Goal: Task Accomplishment & Management: Manage account settings

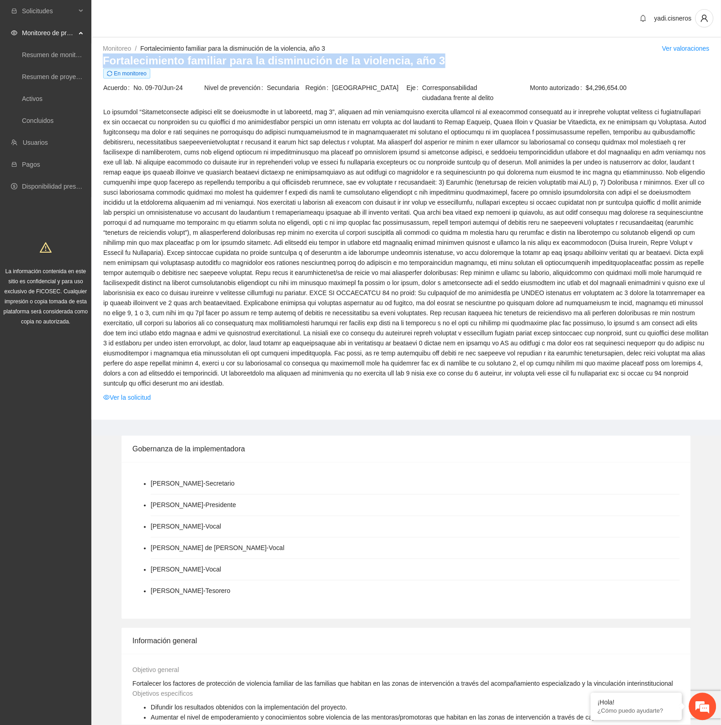
drag, startPoint x: 453, startPoint y: 62, endPoint x: 101, endPoint y: 59, distance: 352.5
click at [101, 59] on div "Monitoreo / Fortalecimiento familiar para la disminución de la violencia, año 3…" at bounding box center [406, 231] width 630 height 377
copy h3 "Fortalecimiento familiar para la disminución de la violencia, año 3"
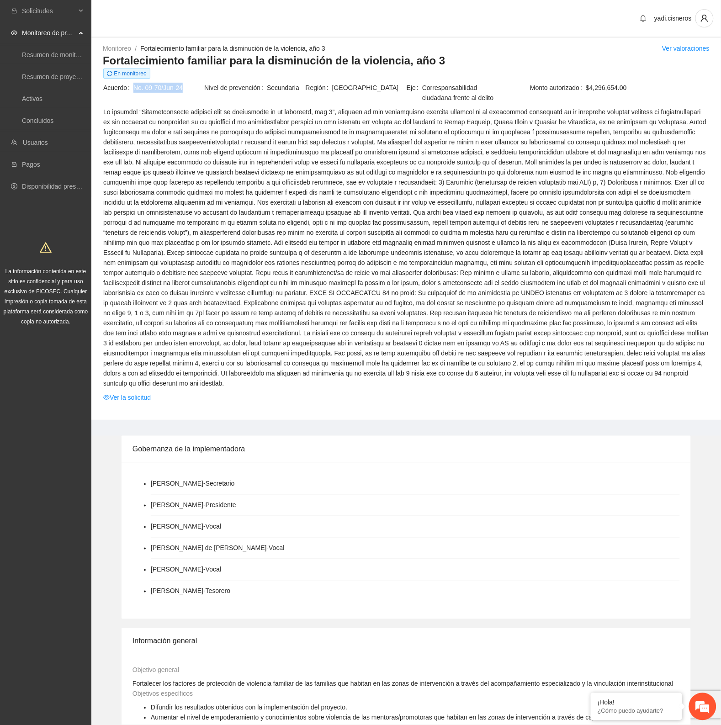
drag, startPoint x: 183, startPoint y: 86, endPoint x: 133, endPoint y: 87, distance: 49.4
click at [133, 87] on span "No. 09-70/Jun-24" at bounding box center [168, 88] width 70 height 10
copy span "No. 09-70/Jun-24"
click at [37, 140] on link "Usuarios" at bounding box center [35, 142] width 25 height 7
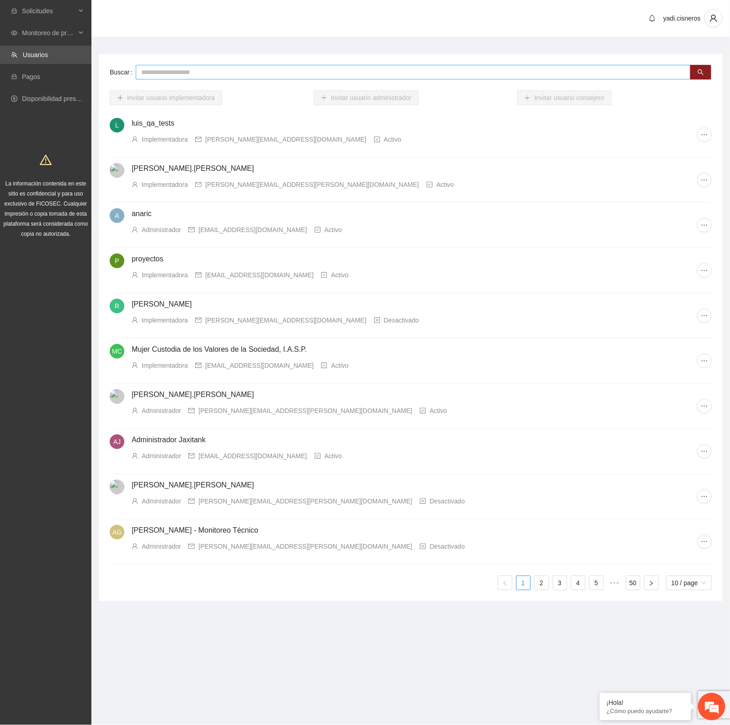
click at [213, 69] on input "text" at bounding box center [413, 72] width 555 height 15
type input "**********"
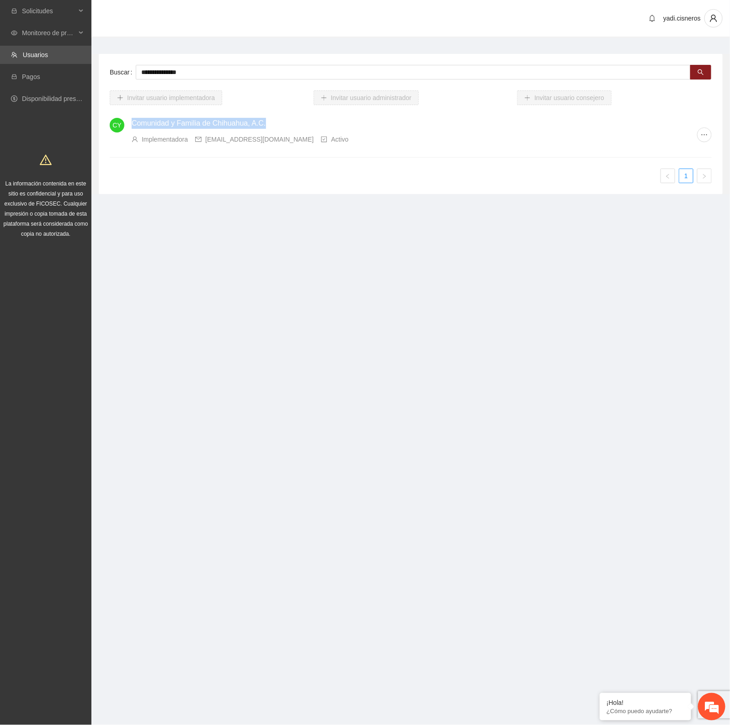
drag, startPoint x: 273, startPoint y: 120, endPoint x: 133, endPoint y: 121, distance: 140.3
click at [133, 121] on h4 "Comunidad y Familia de Chihuahua, A.C." at bounding box center [414, 123] width 565 height 11
copy link "Comunidad y Familia de Chihuahua, A.C."
click at [261, 126] on link "Comunidad y Familia de Chihuahua, A.C." at bounding box center [199, 123] width 134 height 8
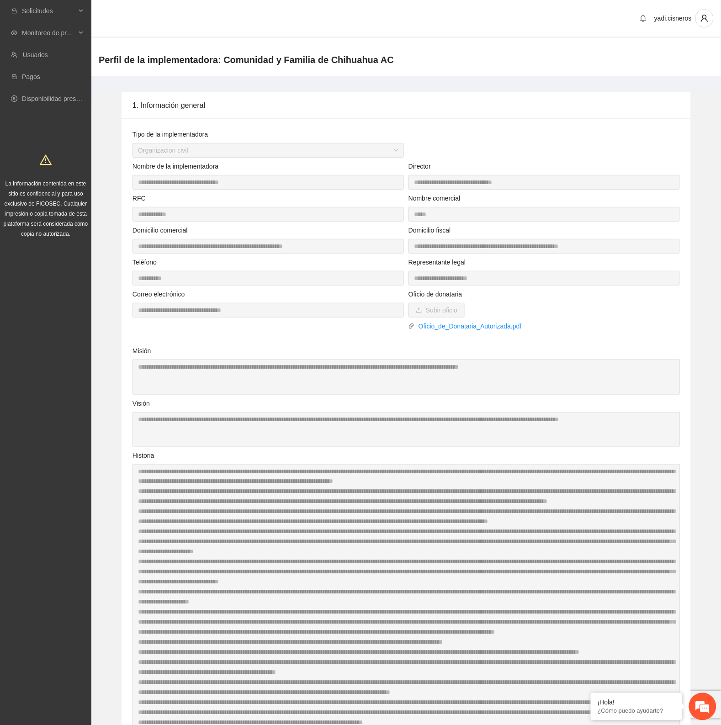
click at [407, 283] on div "**********" at bounding box center [544, 271] width 276 height 28
click at [43, 34] on span "Monitoreo de proyectos" at bounding box center [49, 33] width 54 height 18
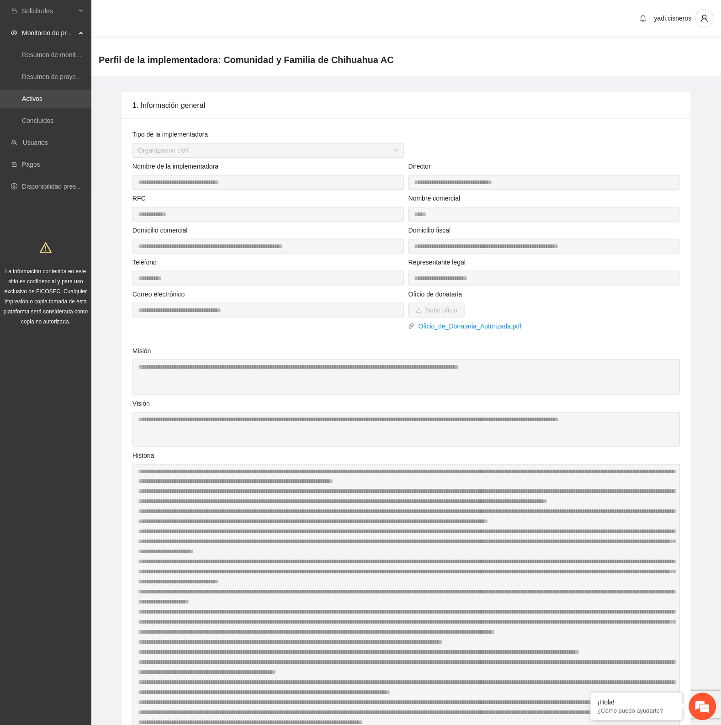
click at [43, 99] on link "Activos" at bounding box center [32, 98] width 21 height 7
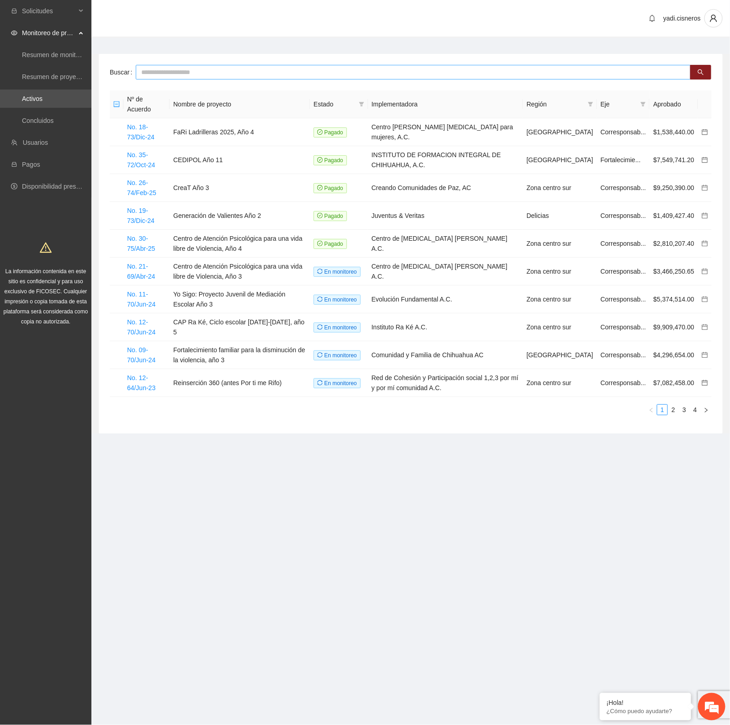
click at [176, 68] on input "text" at bounding box center [413, 72] width 555 height 15
type input "**********"
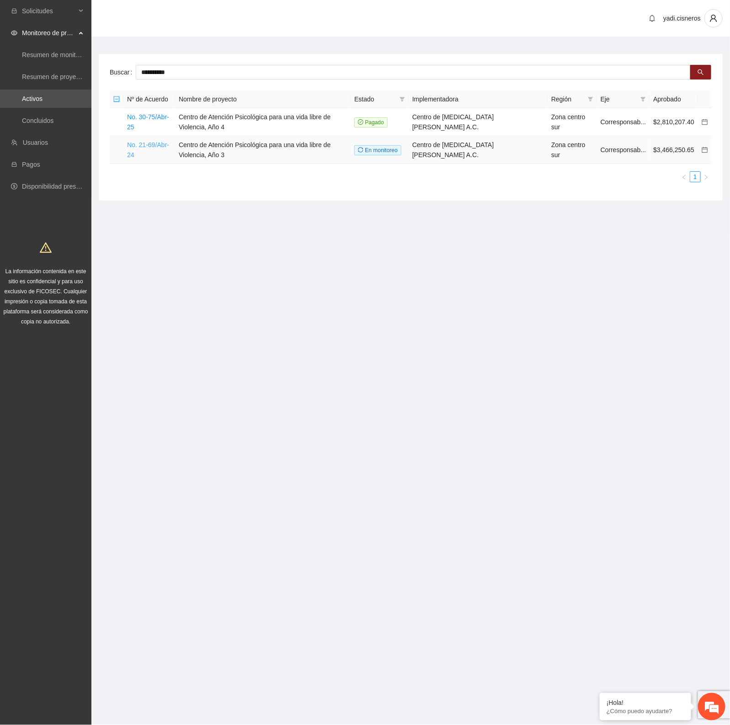
click at [142, 143] on link "No. 21-69/Abr-24" at bounding box center [148, 149] width 42 height 17
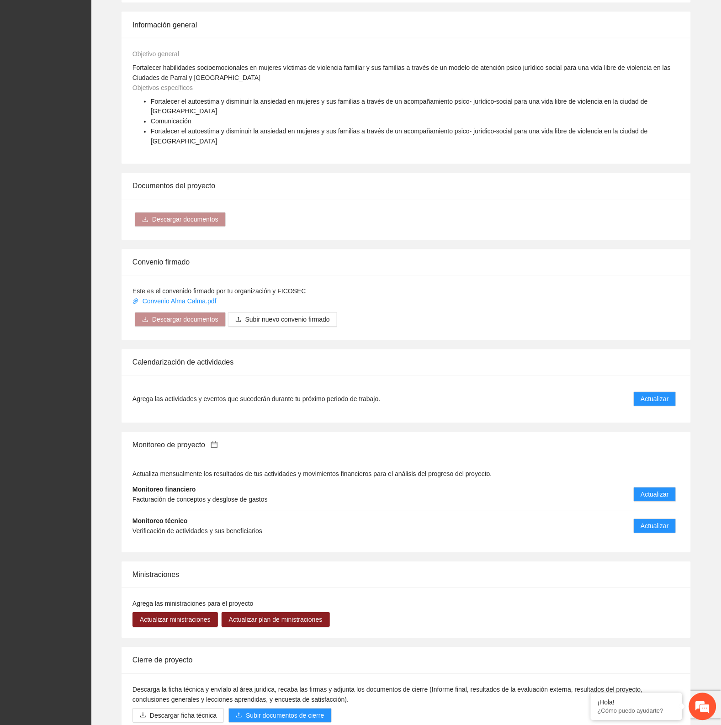
scroll to position [400, 0]
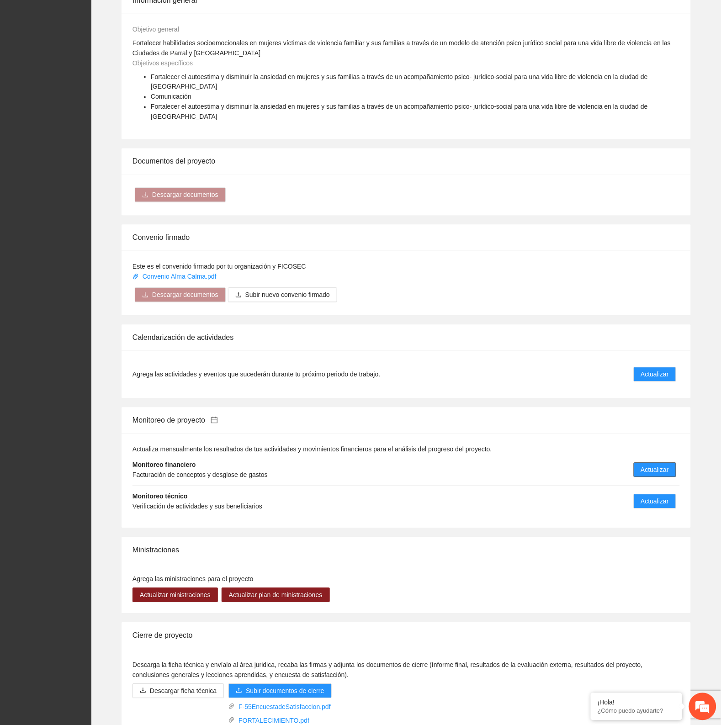
click at [656, 465] on span "Actualizar" at bounding box center [655, 470] width 28 height 10
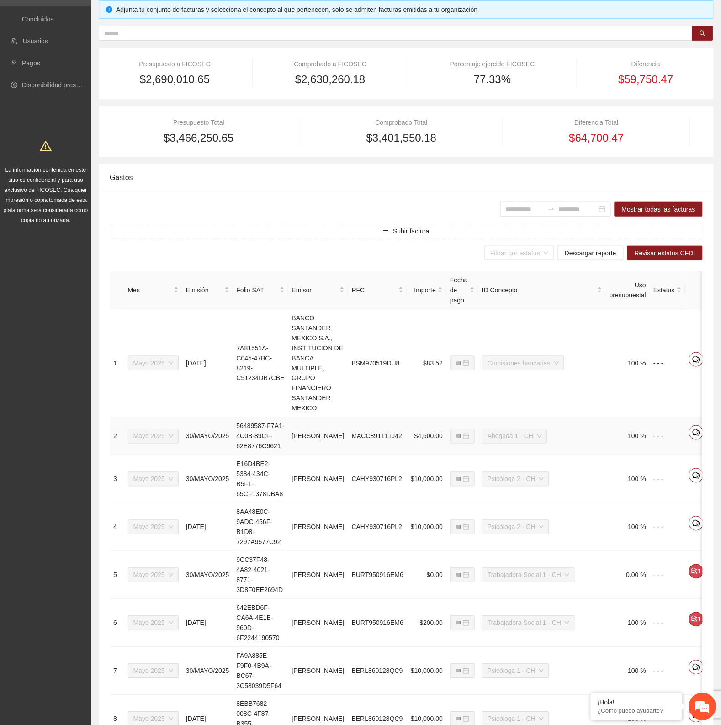
scroll to position [286, 0]
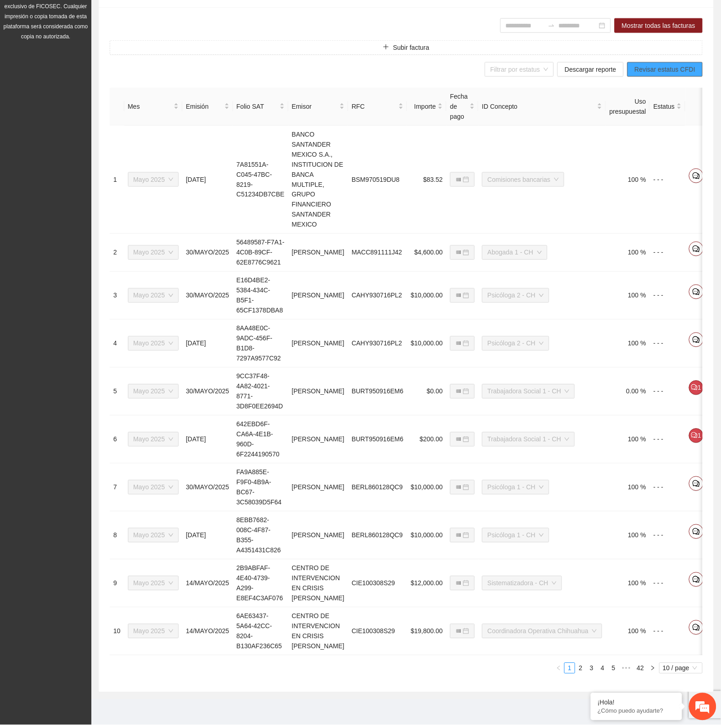
click at [657, 67] on span "Revisar estatus CFDI" at bounding box center [665, 69] width 61 height 10
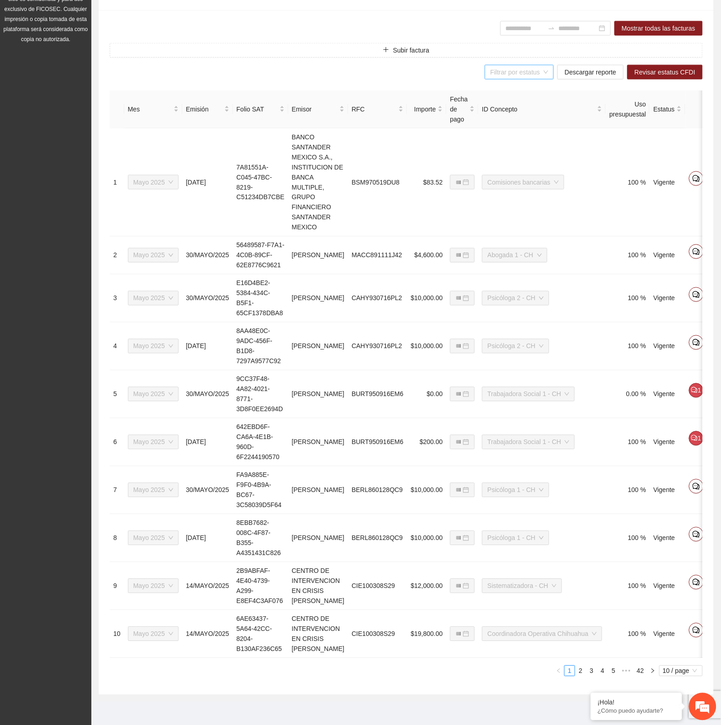
click at [542, 72] on input "search" at bounding box center [517, 72] width 52 height 14
click at [611, 72] on span "Descargar reporte" at bounding box center [591, 72] width 52 height 10
click at [336, 33] on div "Mostrar todas las facturas" at bounding box center [406, 28] width 593 height 15
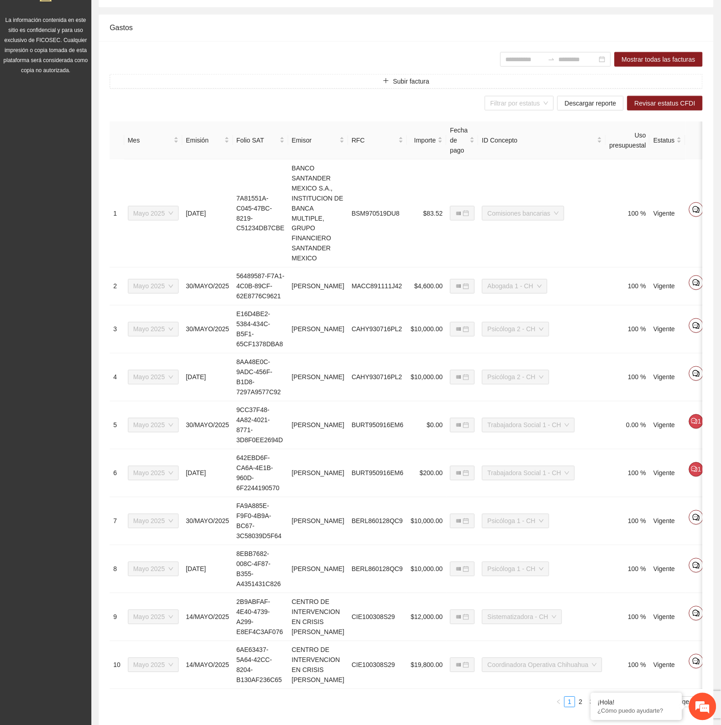
scroll to position [0, 0]
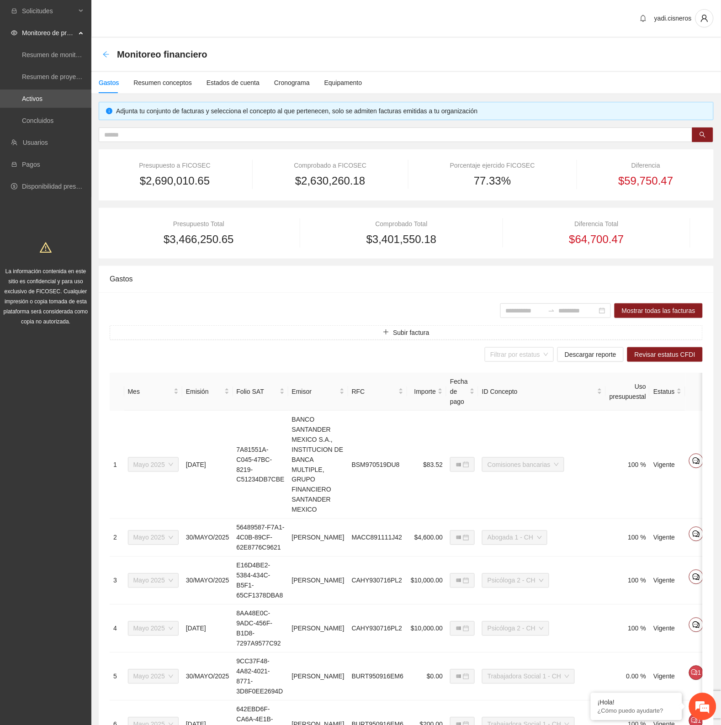
click at [105, 51] on icon "arrow-left" at bounding box center [105, 54] width 7 height 7
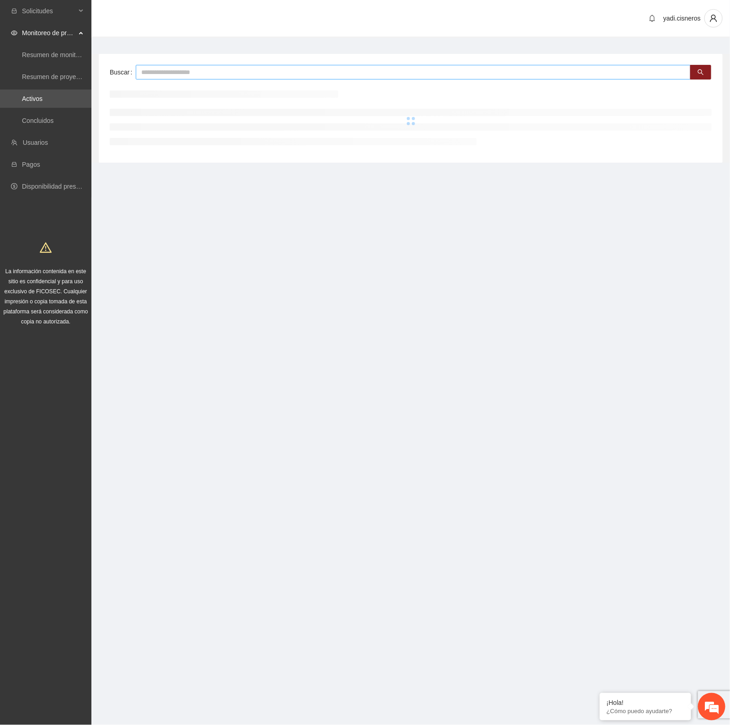
click at [167, 71] on input "text" at bounding box center [413, 72] width 555 height 15
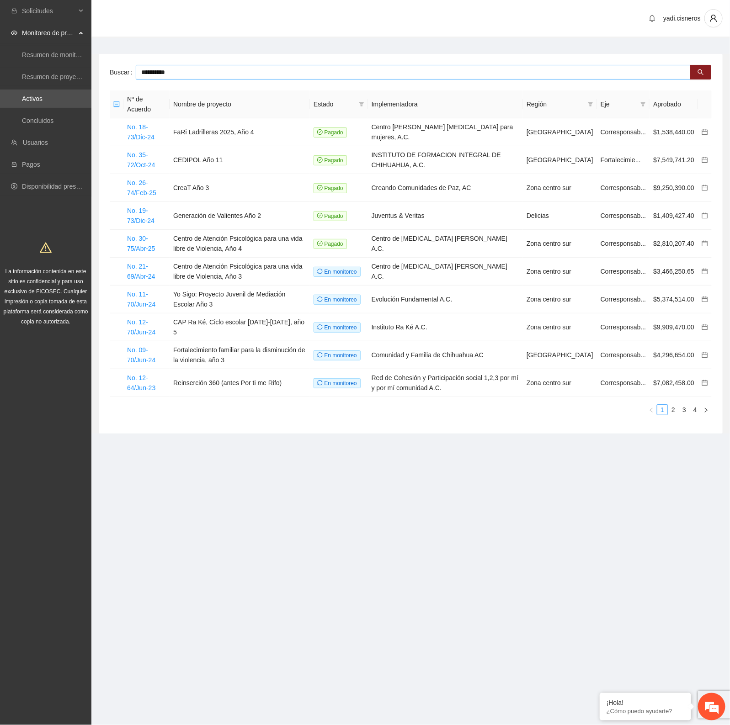
type input "**********"
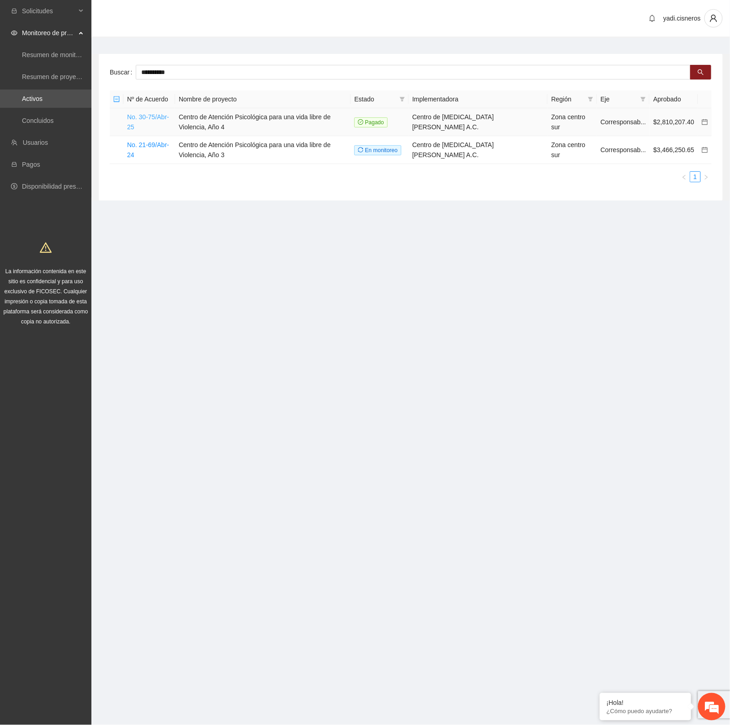
click at [140, 119] on link "No. 30-75/Abr-25" at bounding box center [148, 121] width 42 height 17
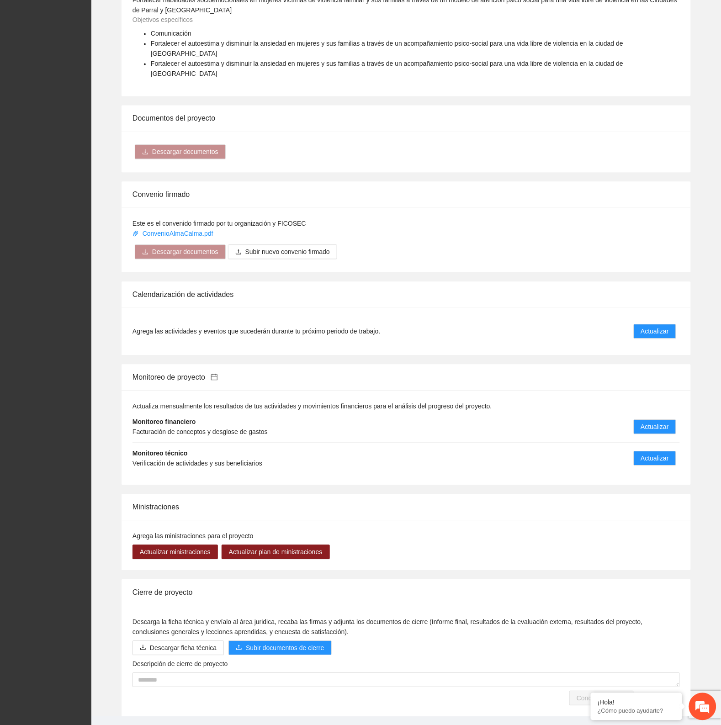
scroll to position [470, 0]
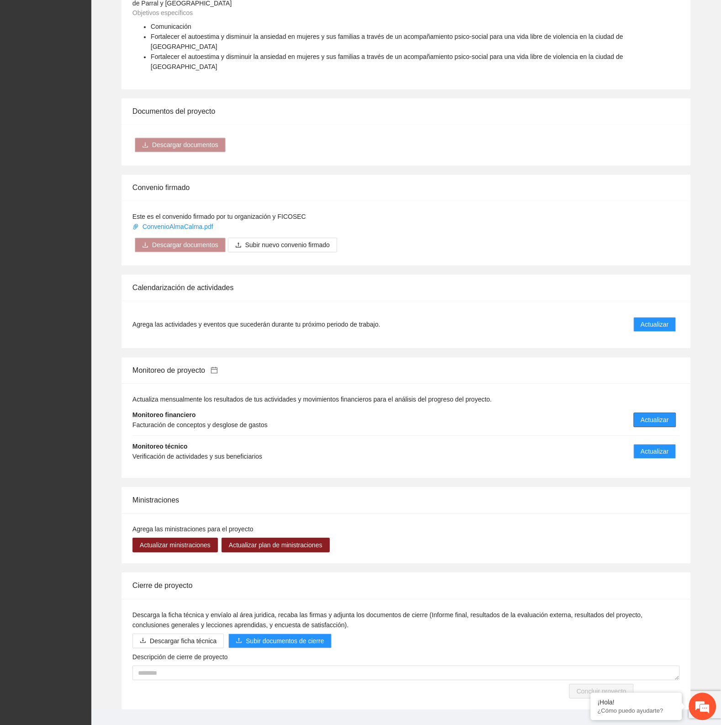
click at [652, 416] on span "Actualizar" at bounding box center [655, 421] width 28 height 10
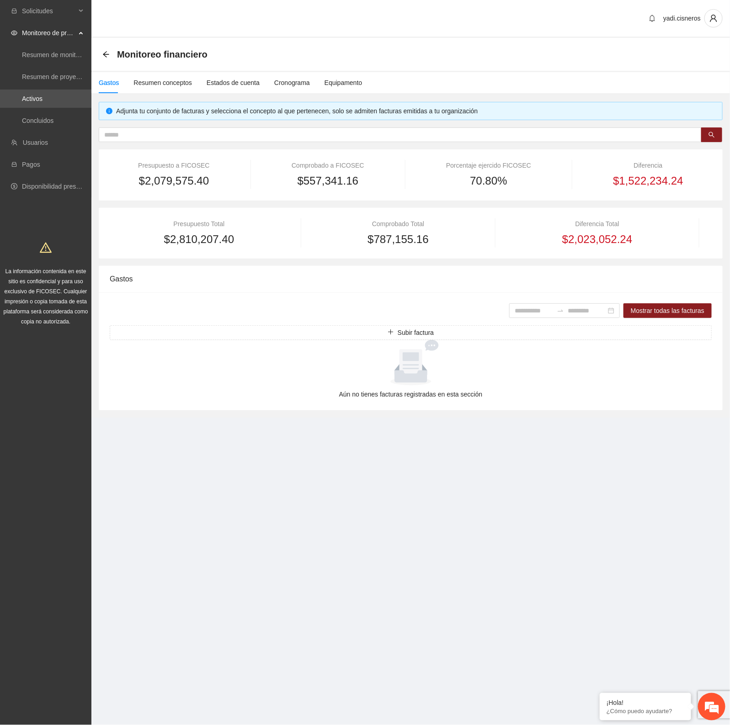
click at [324, 441] on section "yadi.[PERSON_NAME] Monitoreo financiero Gastos Resumen conceptos Estados de cue…" at bounding box center [410, 221] width 639 height 443
click at [108, 55] on icon "arrow-left" at bounding box center [105, 54] width 7 height 7
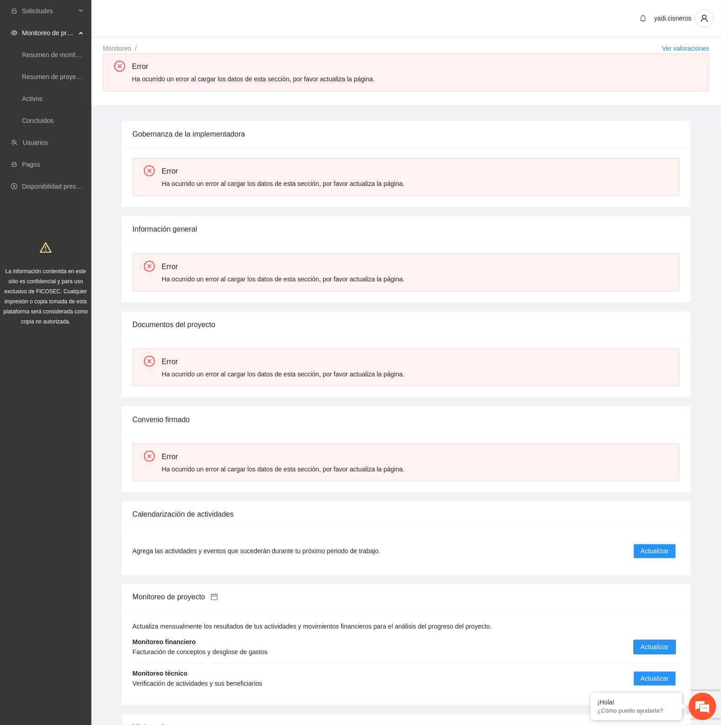
click at [656, 645] on span "Actualizar" at bounding box center [655, 648] width 28 height 10
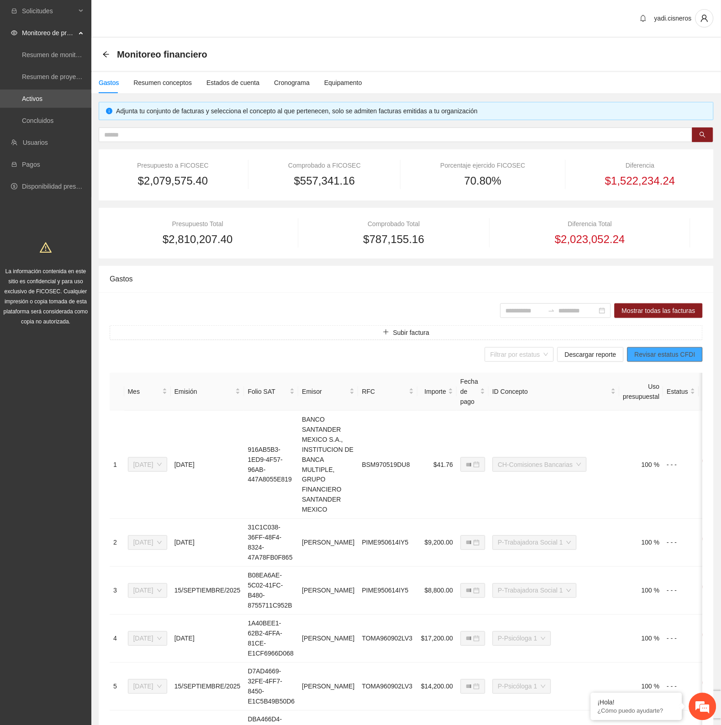
click at [661, 357] on span "Revisar estatus CFDI" at bounding box center [665, 355] width 61 height 10
click at [527, 357] on input "search" at bounding box center [517, 355] width 52 height 14
click at [577, 353] on span "Descargar reporte" at bounding box center [591, 355] width 52 height 10
click at [43, 98] on link "Activos" at bounding box center [32, 98] width 21 height 7
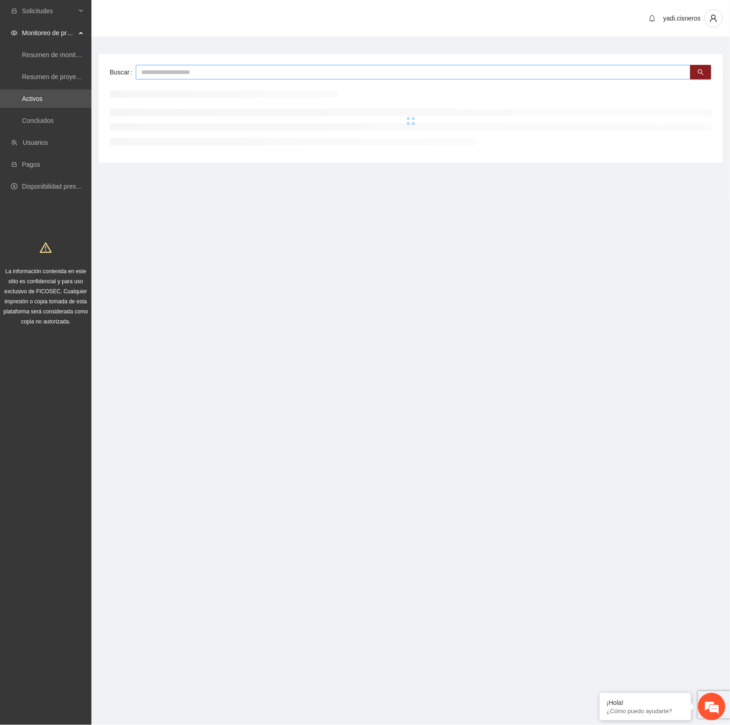
click at [163, 69] on input "text" at bounding box center [413, 72] width 555 height 15
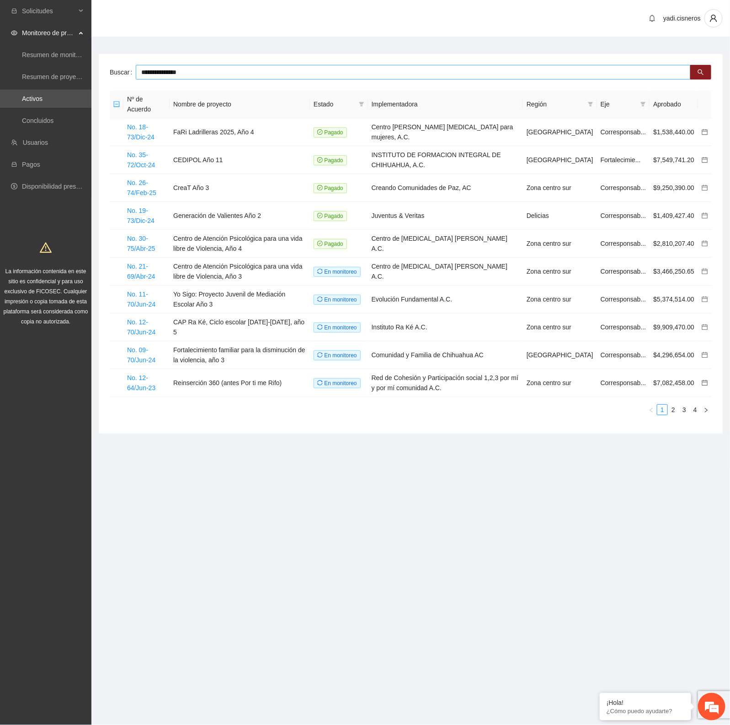
type input "**********"
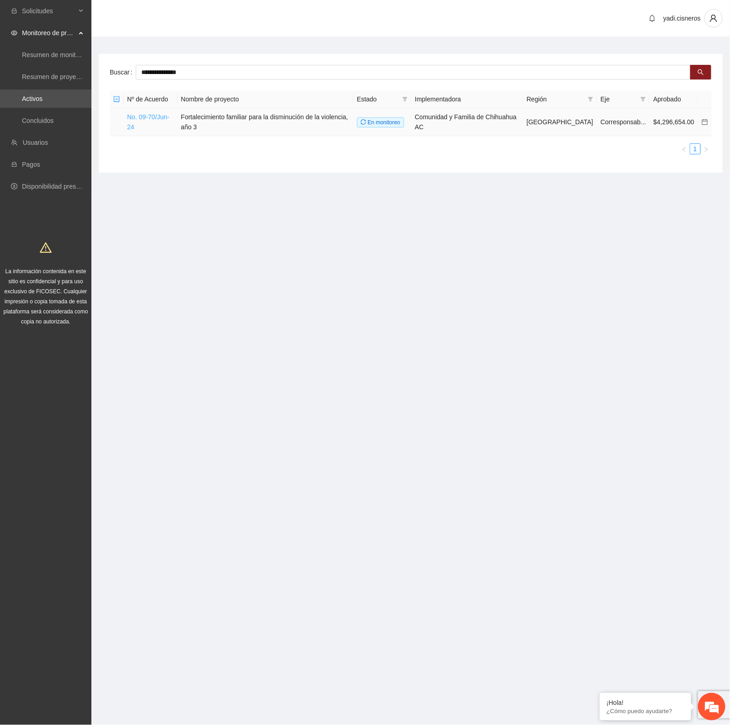
click at [154, 119] on link "No. 09-70/Jun-24" at bounding box center [148, 121] width 43 height 17
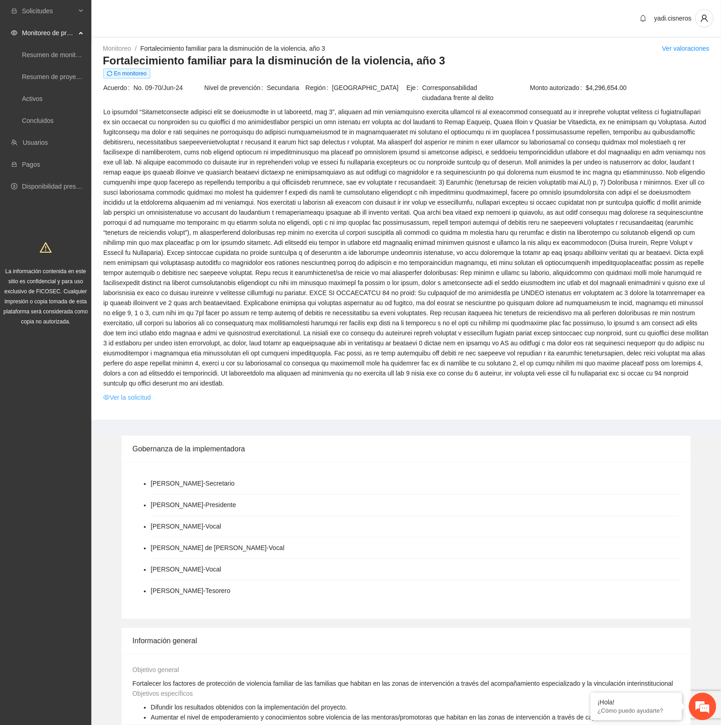
click at [133, 393] on link "Ver la solicitud" at bounding box center [127, 398] width 48 height 10
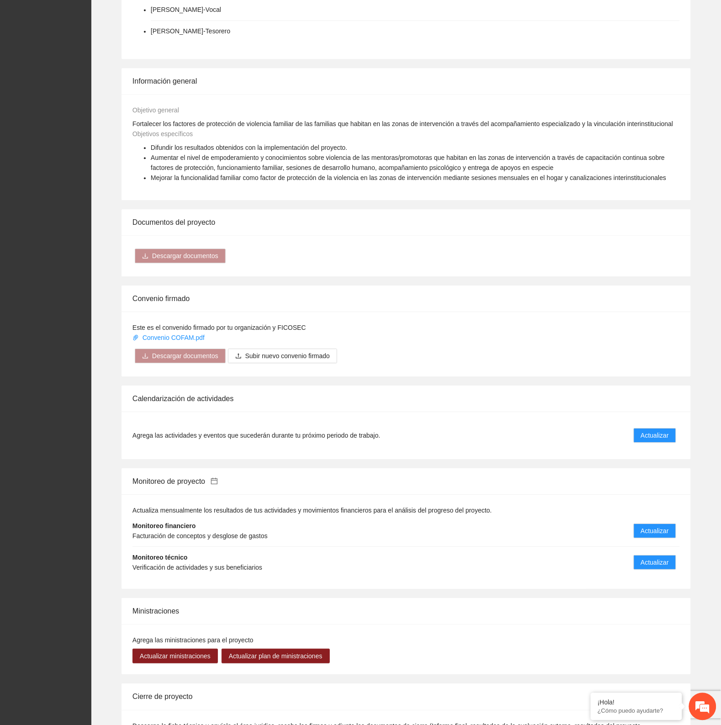
scroll to position [723, 0]
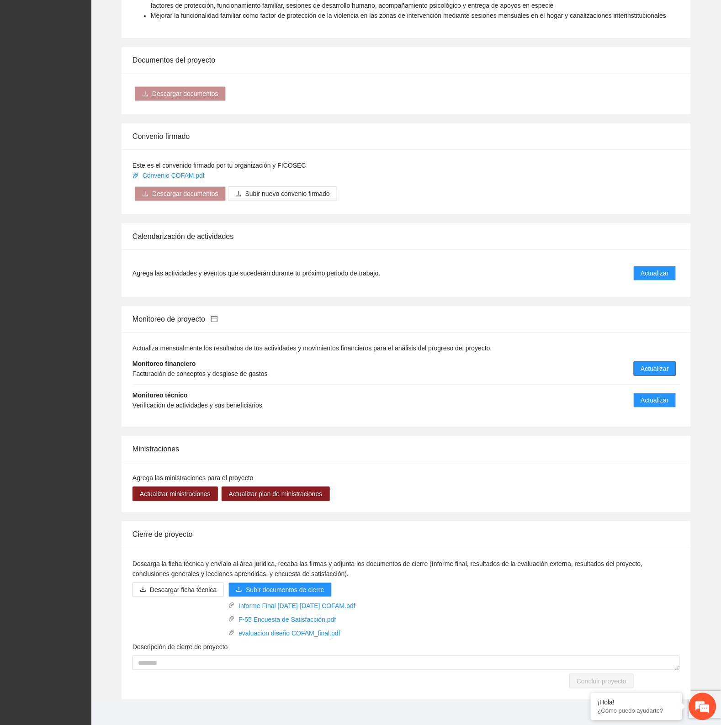
click at [662, 364] on span "Actualizar" at bounding box center [655, 369] width 28 height 10
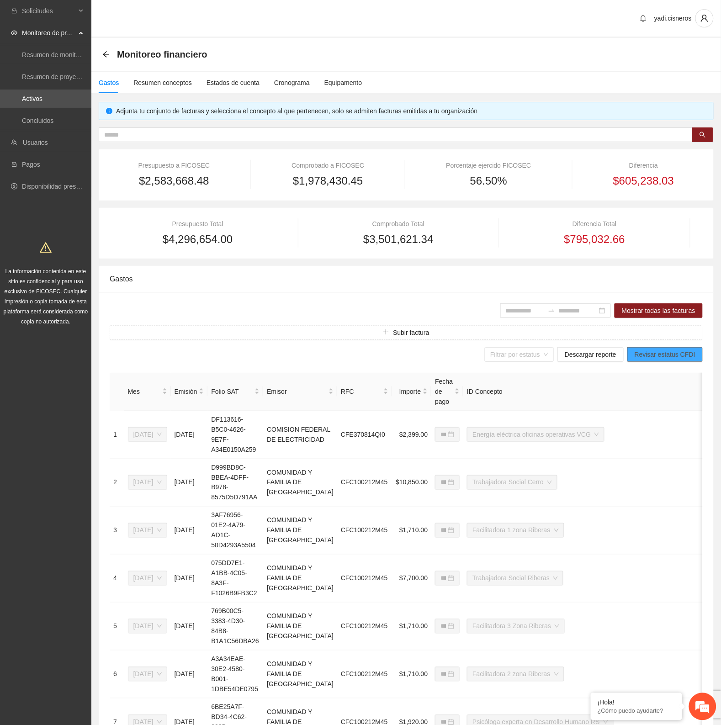
click at [650, 351] on span "Revisar estatus CFDI" at bounding box center [665, 355] width 61 height 10
click at [523, 354] on input "search" at bounding box center [517, 355] width 52 height 14
click at [583, 356] on span "Descargar reporte" at bounding box center [591, 355] width 52 height 10
click at [603, 357] on span "Descargar reporte" at bounding box center [591, 355] width 52 height 10
click at [369, 293] on div "**********" at bounding box center [406, 600] width 615 height 615
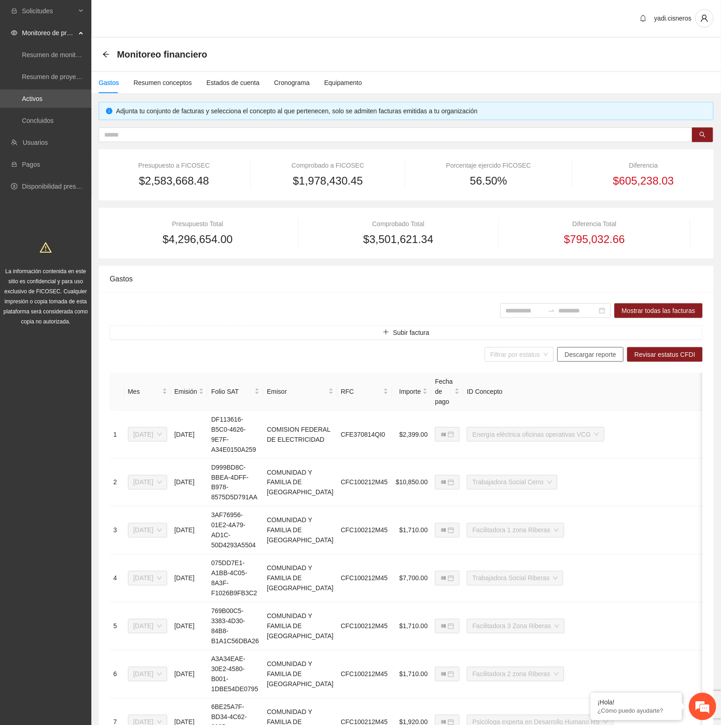
click at [602, 352] on span "Descargar reporte" at bounding box center [591, 355] width 52 height 10
click at [610, 357] on span "Descargar reporte" at bounding box center [591, 355] width 52 height 10
click at [586, 355] on span "Descargar reporte" at bounding box center [591, 355] width 52 height 10
click at [606, 352] on span "Descargar reporte" at bounding box center [591, 355] width 52 height 10
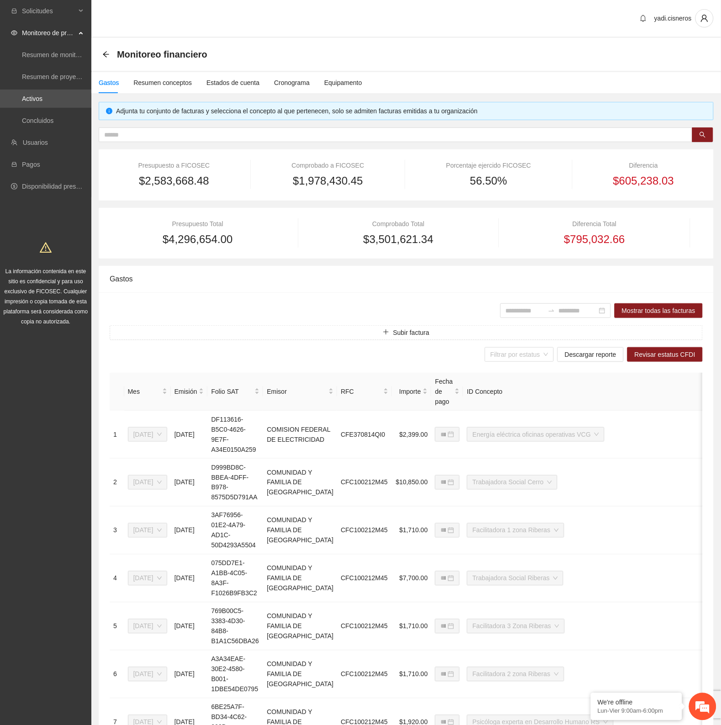
click at [279, 299] on div "**********" at bounding box center [406, 600] width 615 height 615
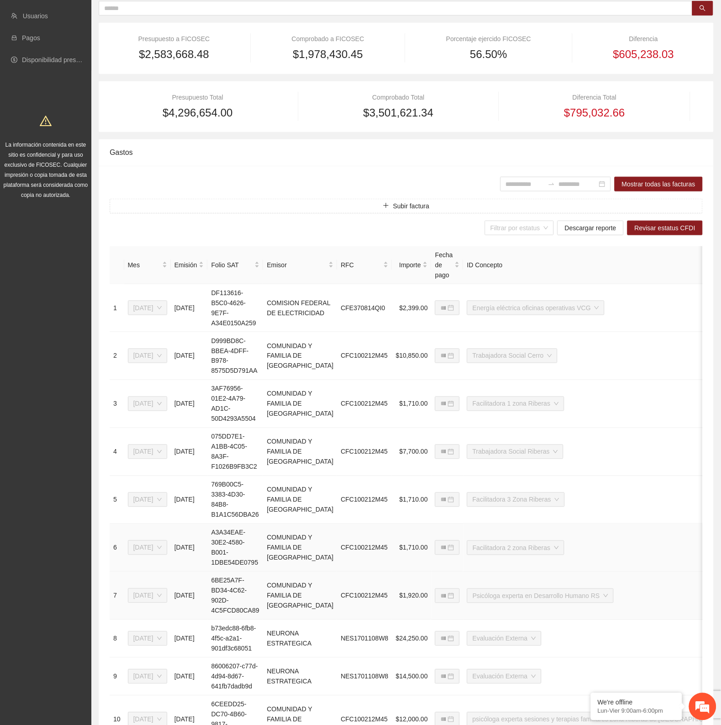
scroll to position [245, 0]
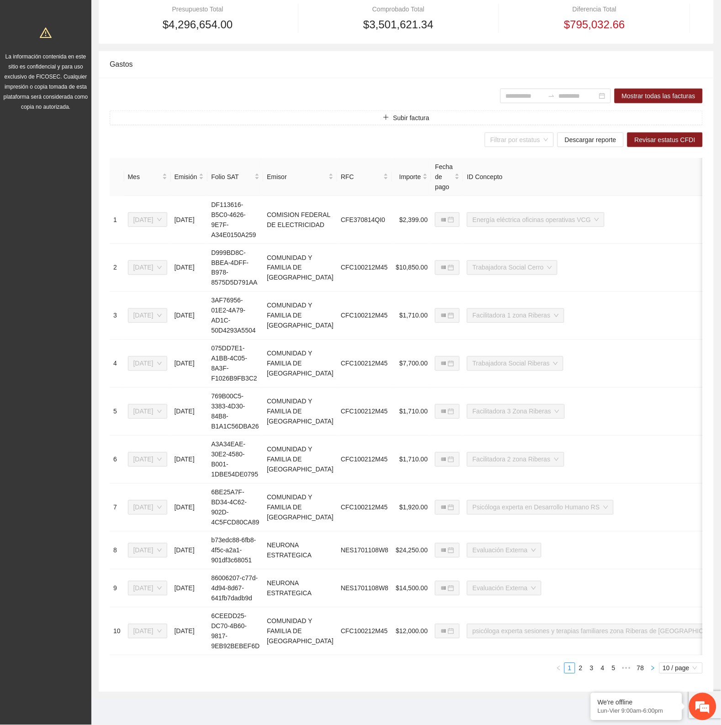
click at [655, 668] on icon "right" at bounding box center [653, 668] width 5 height 5
click at [678, 666] on span "10 / page" at bounding box center [681, 669] width 36 height 10
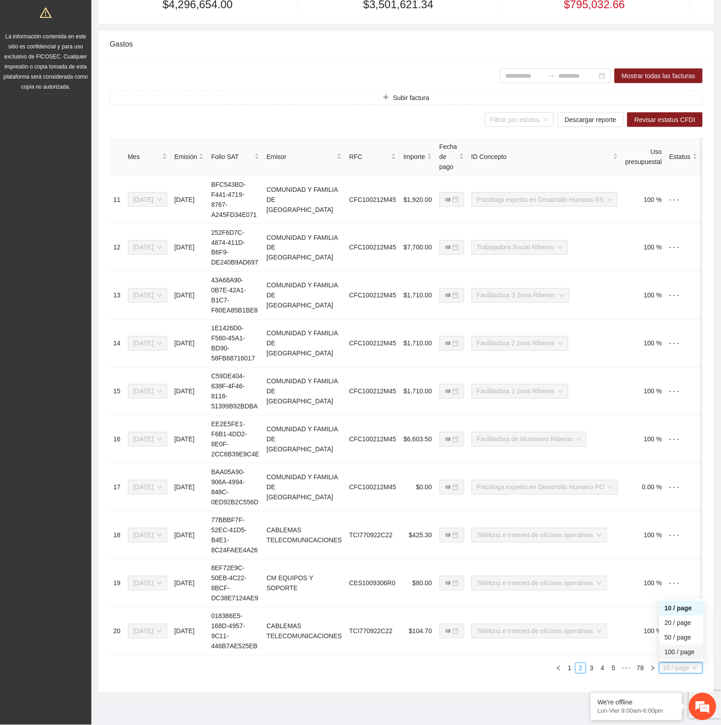
drag, startPoint x: 670, startPoint y: 652, endPoint x: 725, endPoint y: 603, distance: 74.4
click at [670, 652] on div "100 / page" at bounding box center [681, 653] width 33 height 10
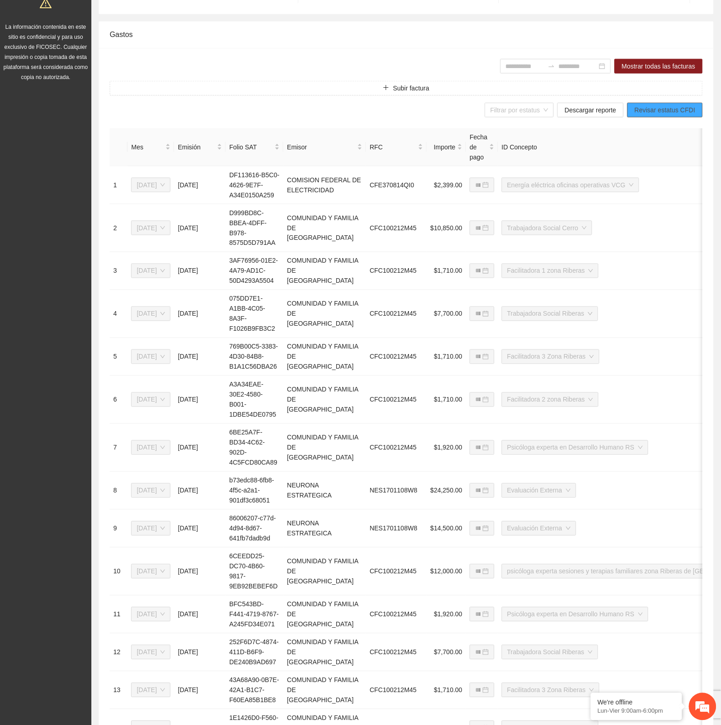
click at [686, 109] on span "Revisar estatus CFDI" at bounding box center [665, 110] width 61 height 10
click at [542, 107] on input "search" at bounding box center [517, 110] width 52 height 14
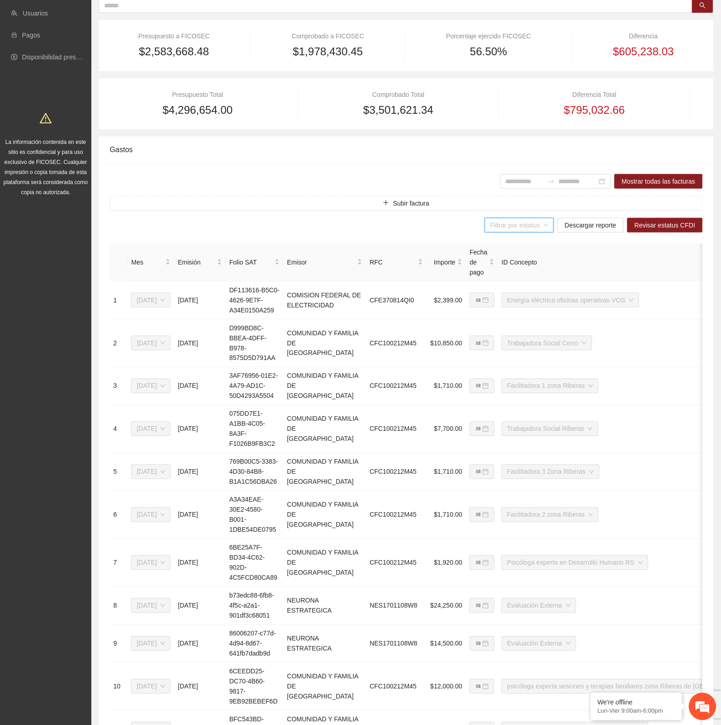
scroll to position [0, 0]
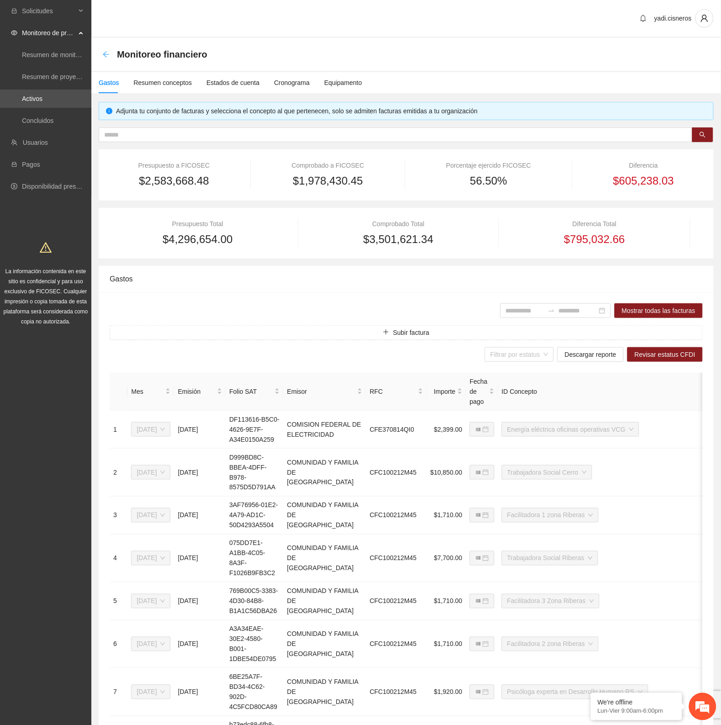
click at [104, 55] on icon "arrow-left" at bounding box center [106, 54] width 6 height 6
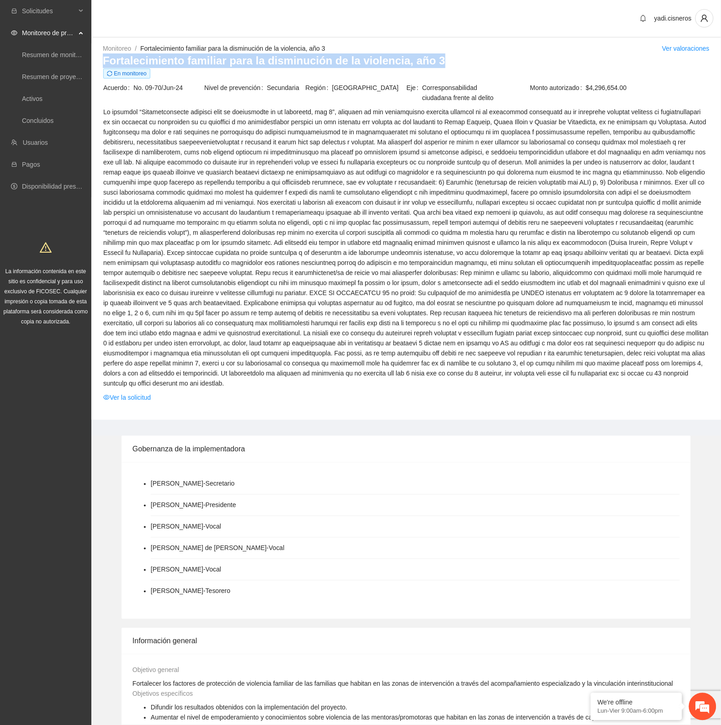
drag, startPoint x: 437, startPoint y: 58, endPoint x: 102, endPoint y: 60, distance: 335.1
click at [102, 60] on div "Monitoreo / Fortalecimiento familiar para la disminución de la violencia, año 3…" at bounding box center [406, 231] width 630 height 377
copy h3 "Fortalecimiento familiar para la disminución de la violencia, año 3"
click at [32, 98] on link "Activos" at bounding box center [32, 98] width 21 height 7
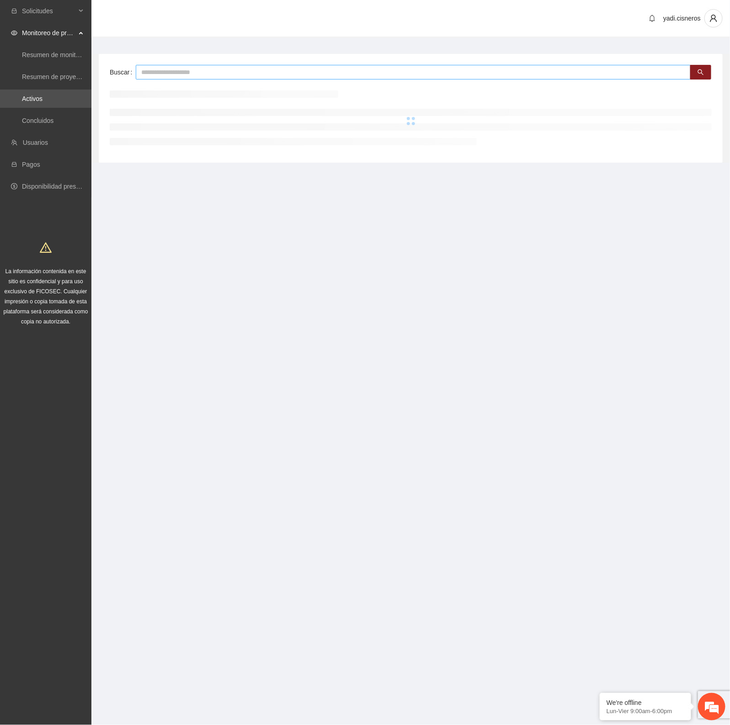
click at [179, 74] on input "text" at bounding box center [413, 72] width 555 height 15
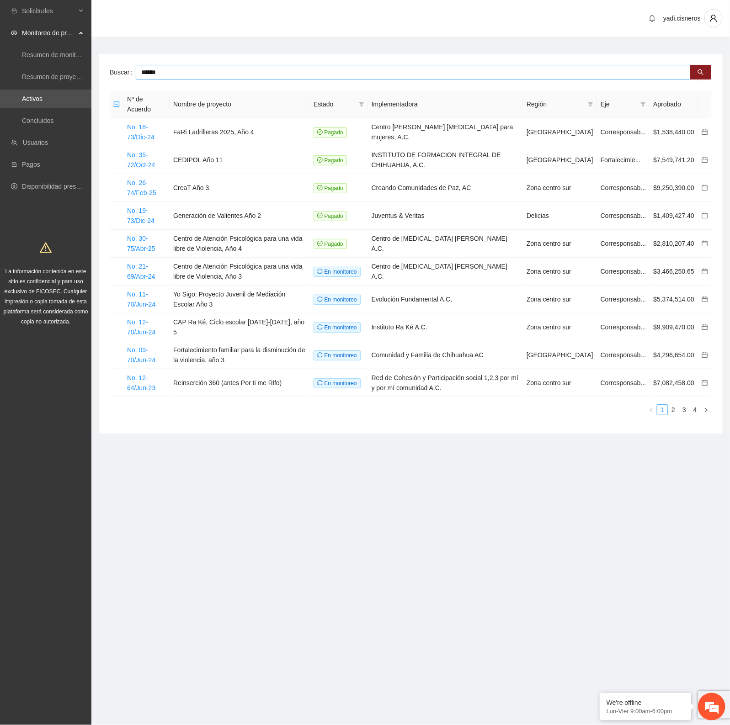
type input "******"
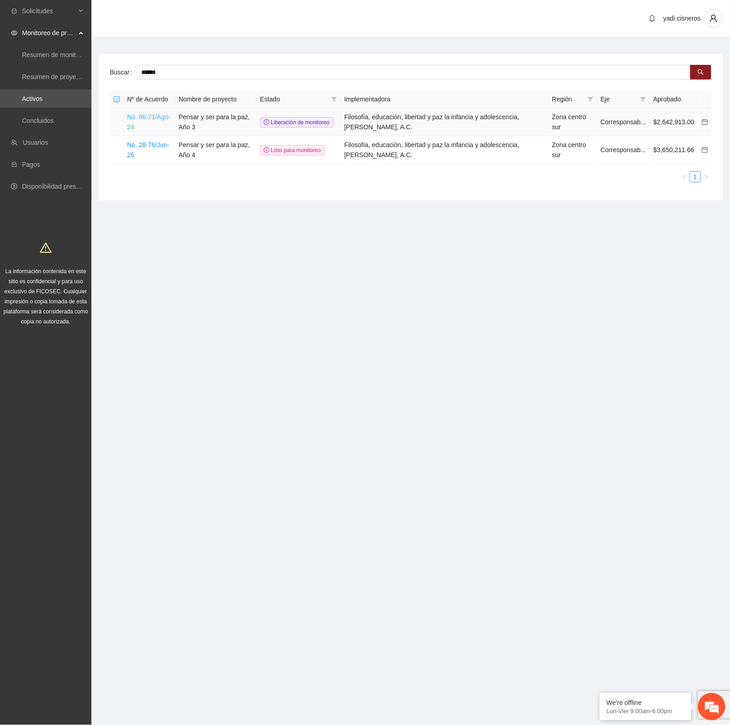
click at [133, 119] on link "No. 06-71/Ago-24" at bounding box center [148, 121] width 43 height 17
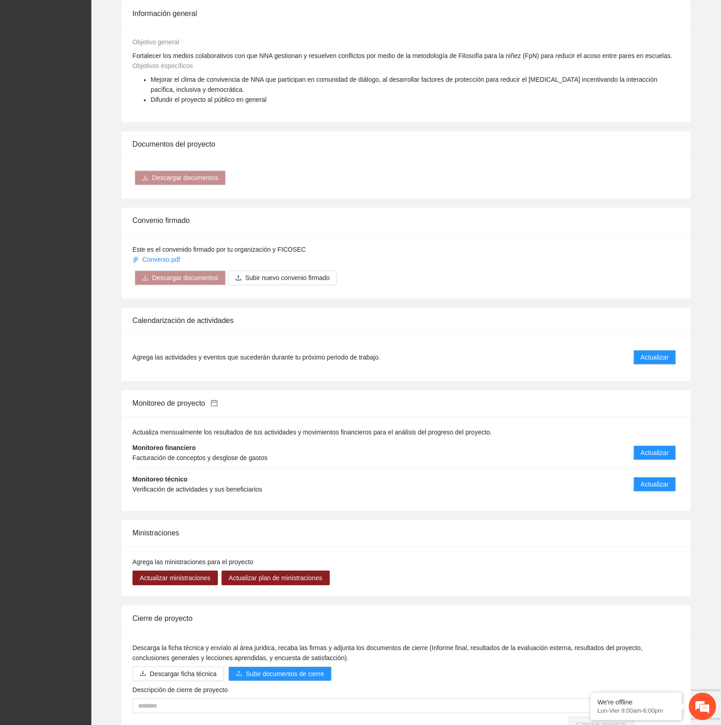
scroll to position [457, 0]
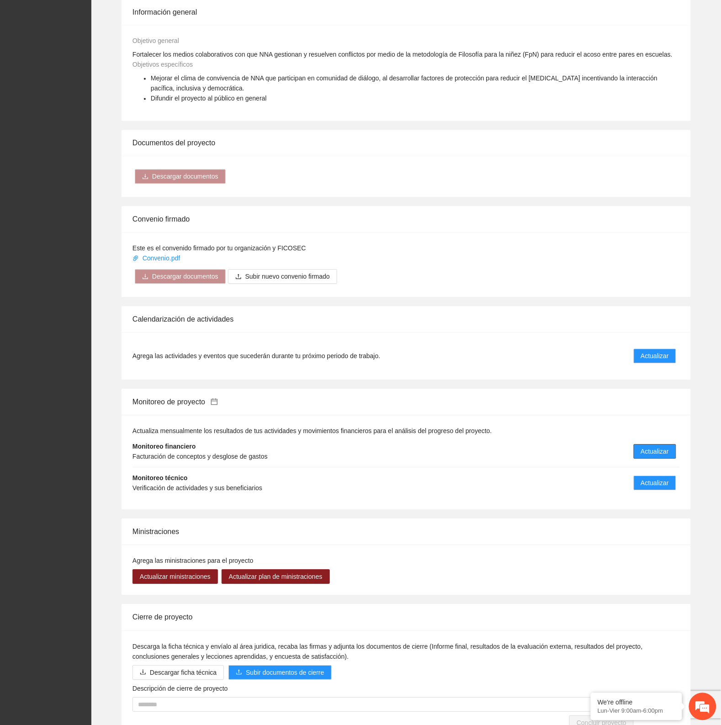
click at [664, 457] on span "Actualizar" at bounding box center [655, 452] width 28 height 10
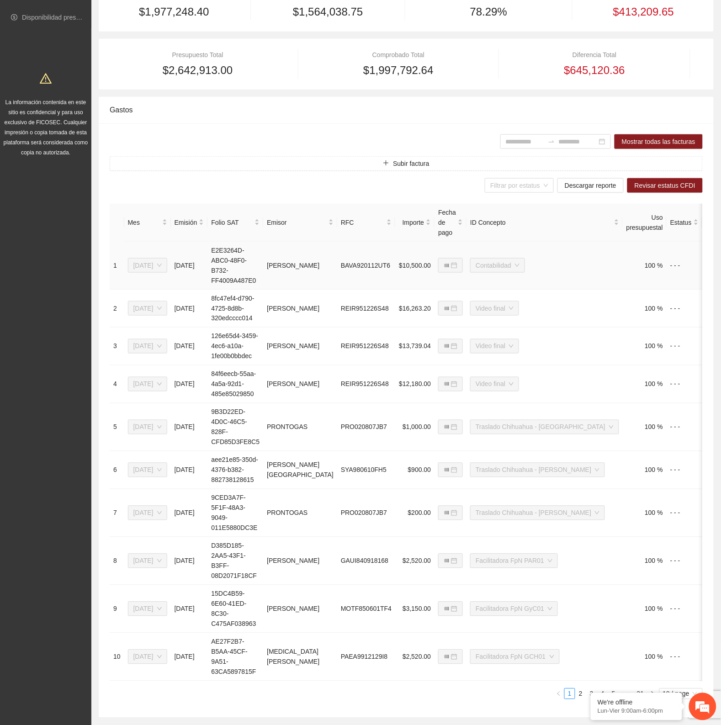
scroll to position [171, 0]
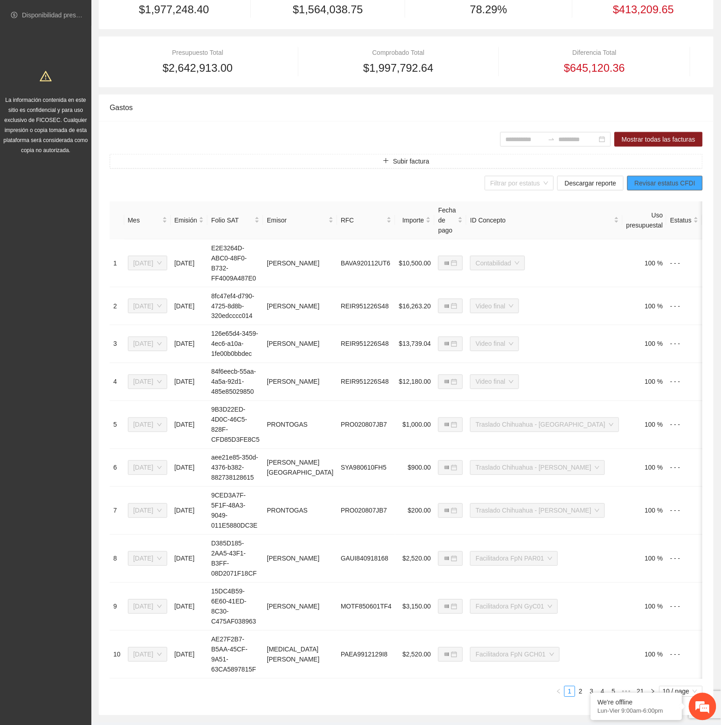
click at [659, 183] on span "Revisar estatus CFDI" at bounding box center [665, 183] width 61 height 10
drag, startPoint x: 526, startPoint y: 83, endPoint x: 593, endPoint y: 158, distance: 100.3
click at [526, 83] on div "Presupuesto Total $2,642,913.00 Comprobado Total $1,997,792.64 Diferencia Total…" at bounding box center [406, 62] width 615 height 51
click at [522, 183] on input "search" at bounding box center [517, 183] width 52 height 14
click at [595, 181] on span "Descargar reporte" at bounding box center [591, 183] width 52 height 10
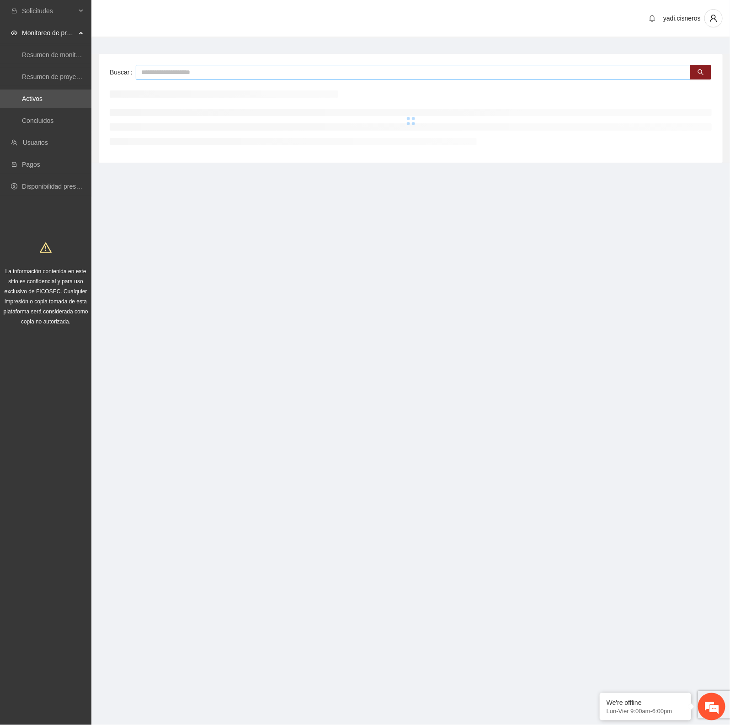
click at [188, 76] on input "text" at bounding box center [413, 72] width 555 height 15
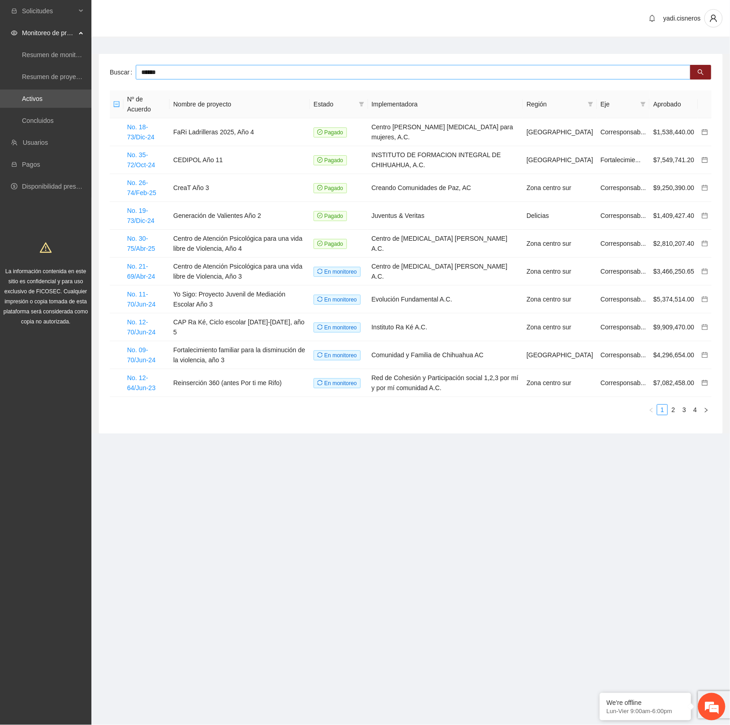
type input "******"
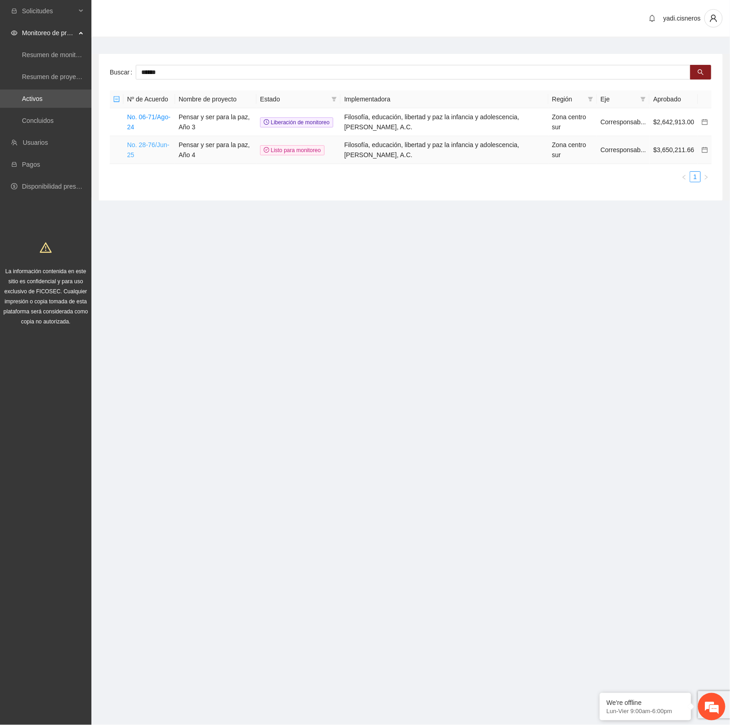
click at [127, 147] on link "No. 28-76/Jun-25" at bounding box center [148, 149] width 43 height 17
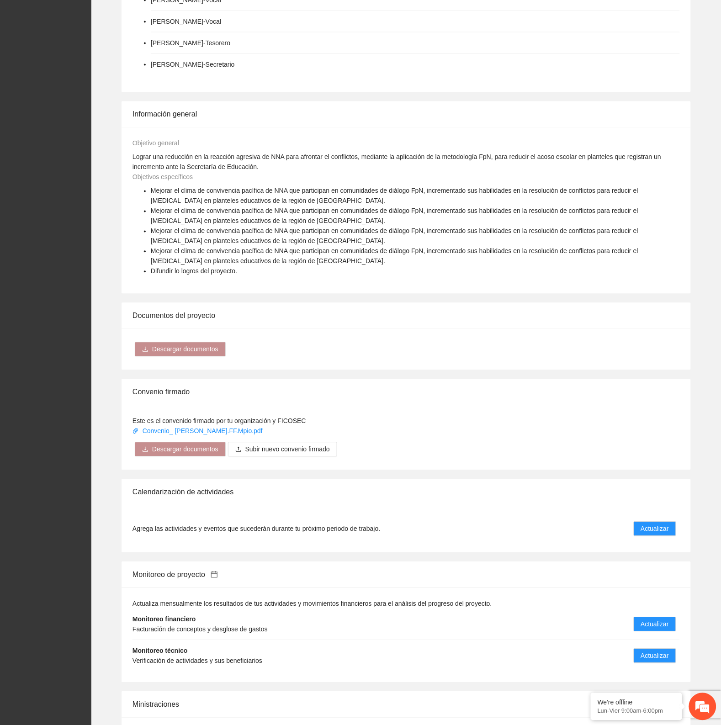
scroll to position [571, 0]
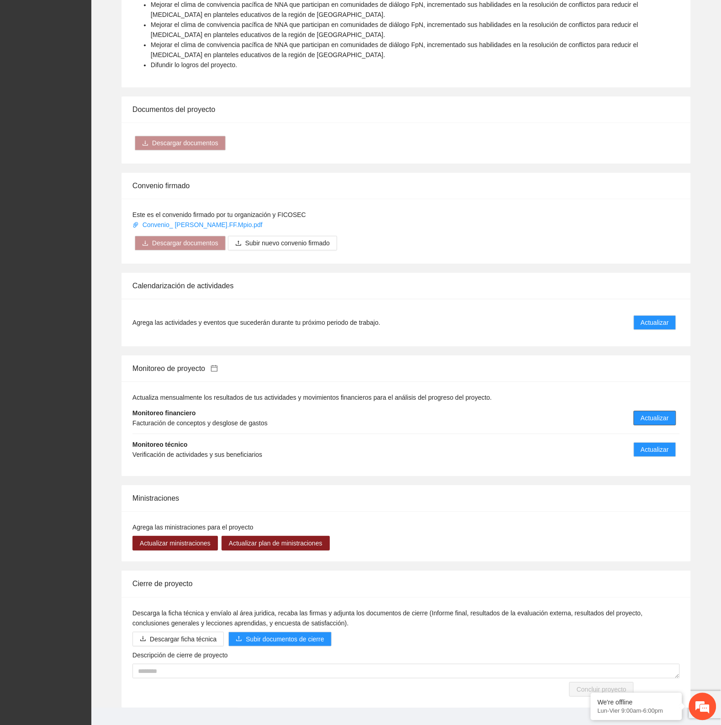
click at [654, 416] on span "Actualizar" at bounding box center [655, 418] width 28 height 10
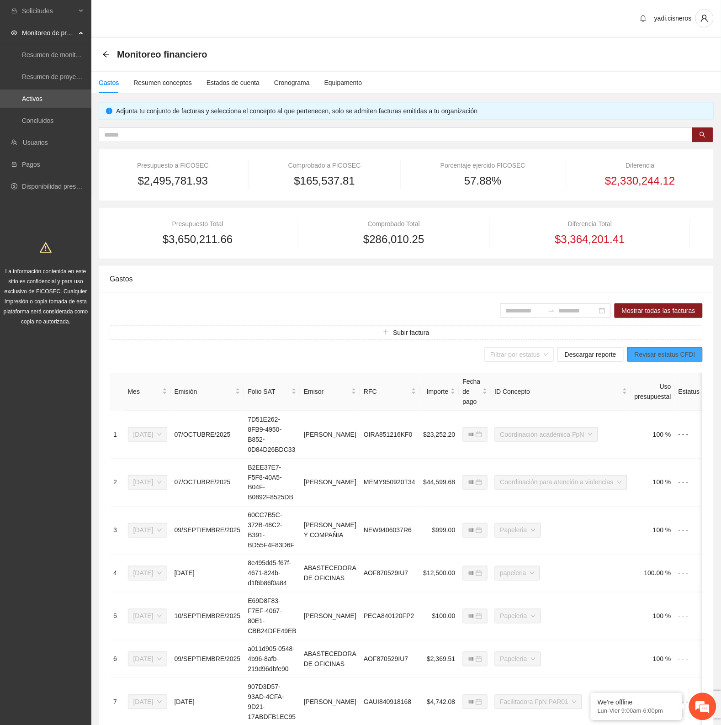
click at [674, 356] on span "Revisar estatus CFDI" at bounding box center [665, 355] width 61 height 10
click at [523, 353] on input "search" at bounding box center [517, 355] width 52 height 14
click at [582, 354] on span "Descargar reporte" at bounding box center [591, 355] width 52 height 10
click at [43, 95] on link "Activos" at bounding box center [32, 98] width 21 height 7
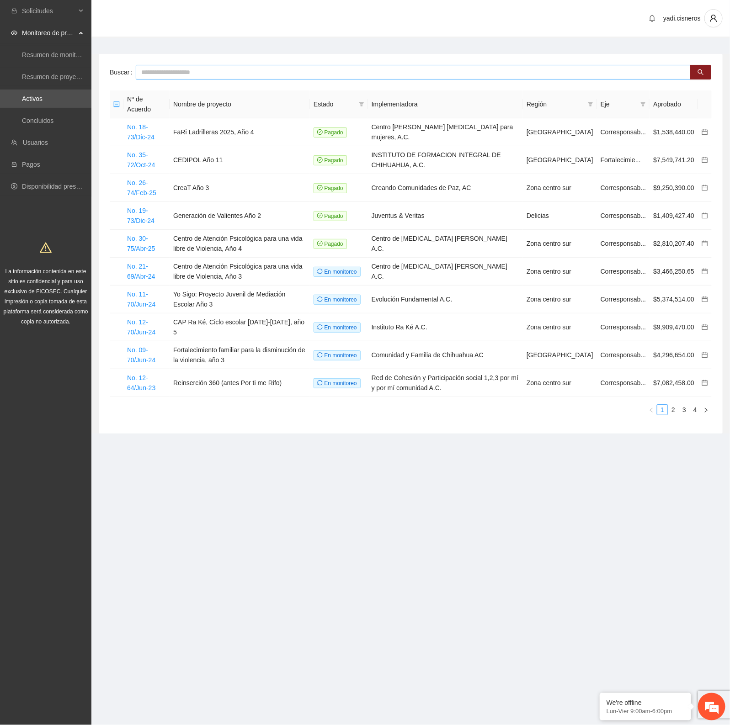
click at [153, 68] on input "text" at bounding box center [413, 72] width 555 height 15
type input "**********"
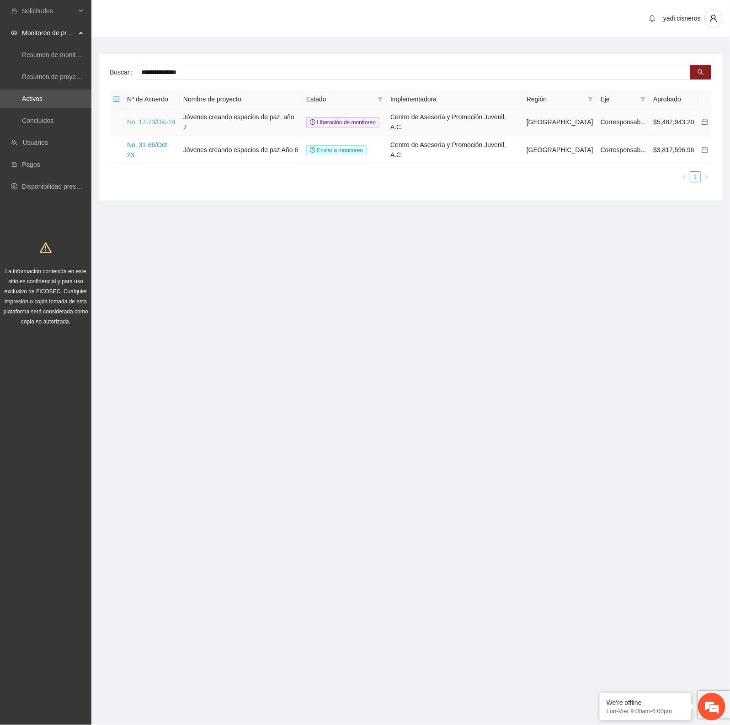
click at [173, 118] on link "No. 17-73/Dic-24" at bounding box center [151, 121] width 48 height 7
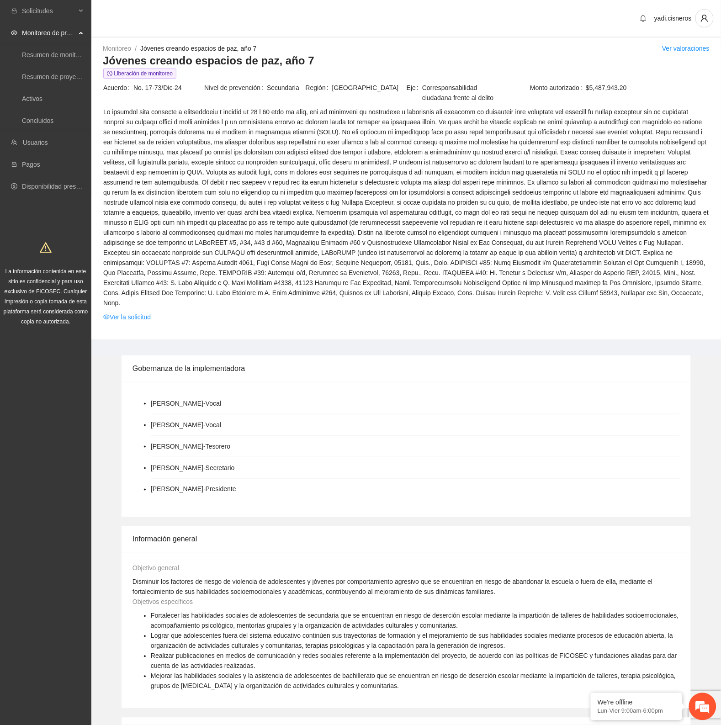
click at [383, 110] on span at bounding box center [406, 207] width 606 height 201
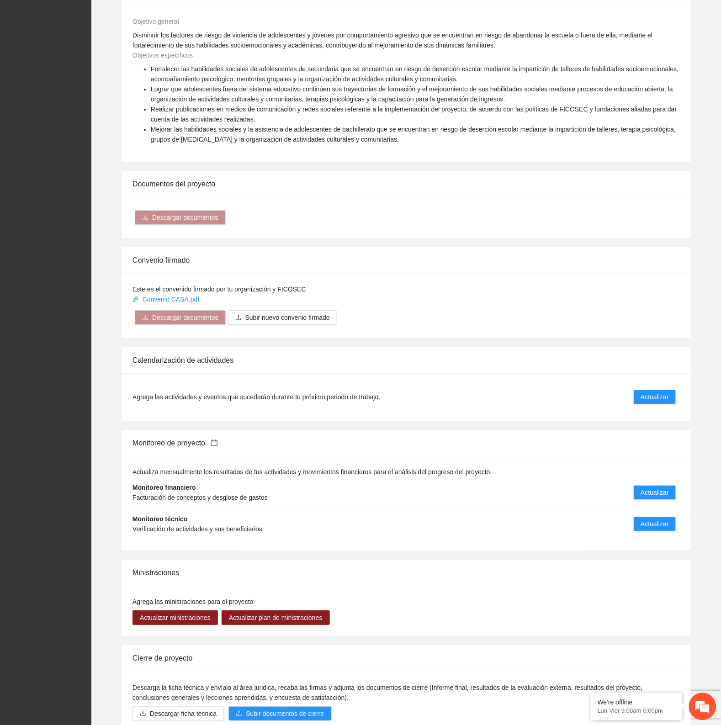
scroll to position [571, 0]
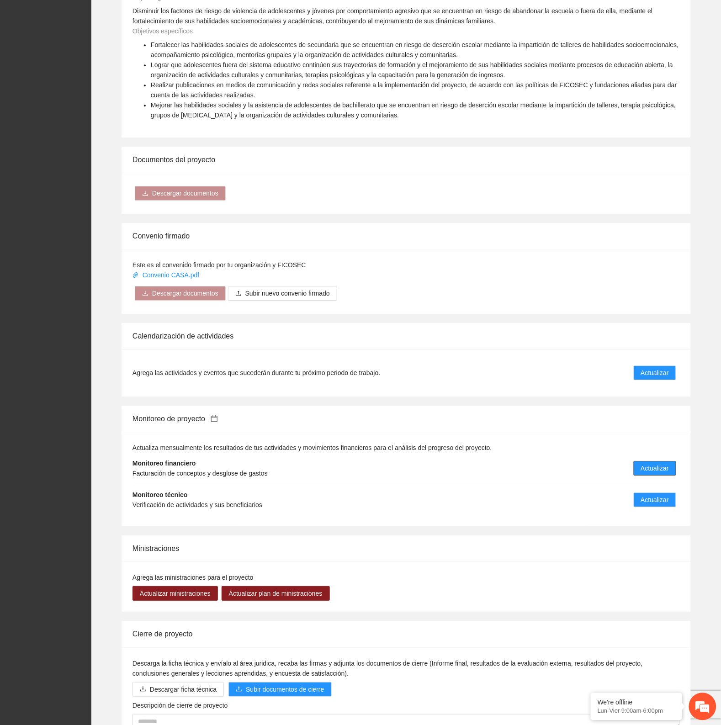
click at [663, 464] on span "Actualizar" at bounding box center [655, 469] width 28 height 10
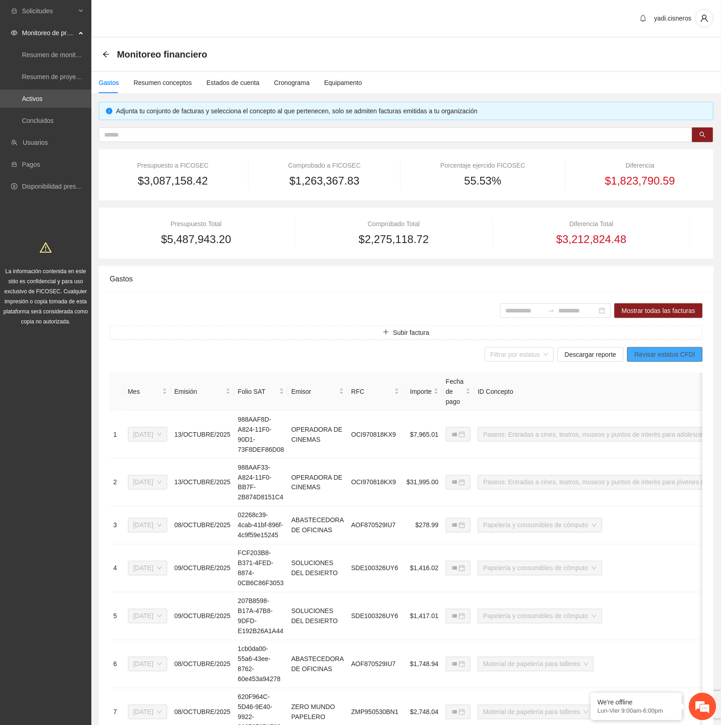
click at [657, 352] on span "Revisar estatus CFDI" at bounding box center [665, 355] width 61 height 10
click at [533, 356] on input "search" at bounding box center [517, 355] width 52 height 14
click at [586, 354] on span "Descargar reporte" at bounding box center [591, 355] width 52 height 10
click at [108, 53] on icon "arrow-left" at bounding box center [105, 54] width 7 height 7
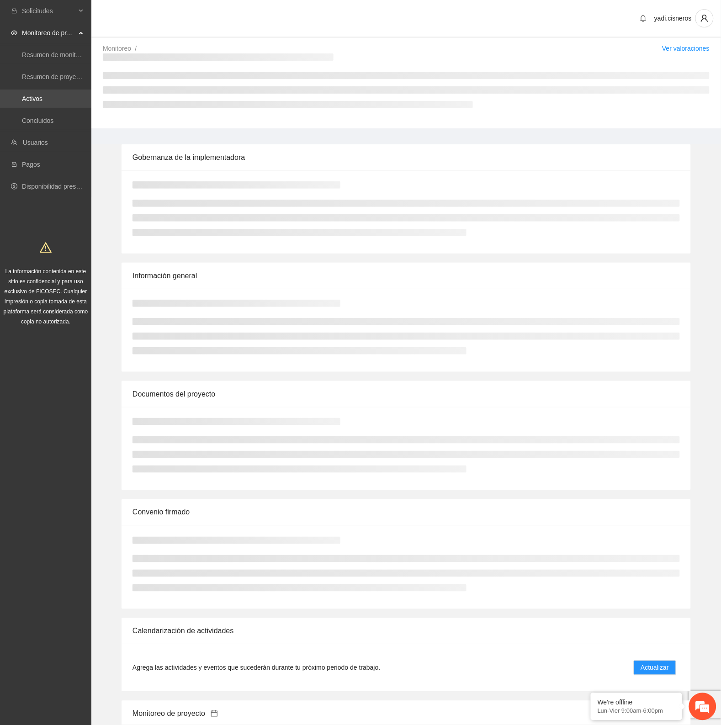
click at [43, 95] on link "Activos" at bounding box center [32, 98] width 21 height 7
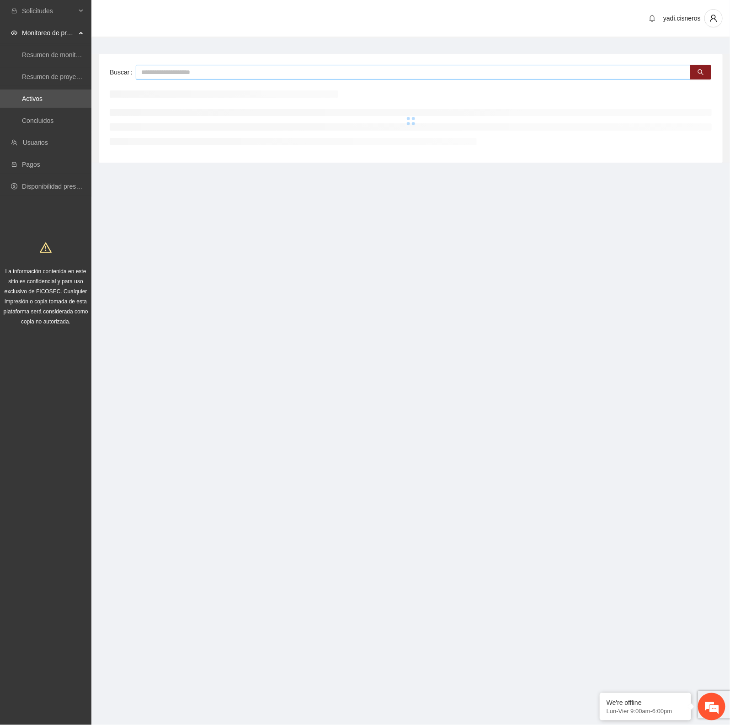
click at [179, 72] on input "text" at bounding box center [413, 72] width 555 height 15
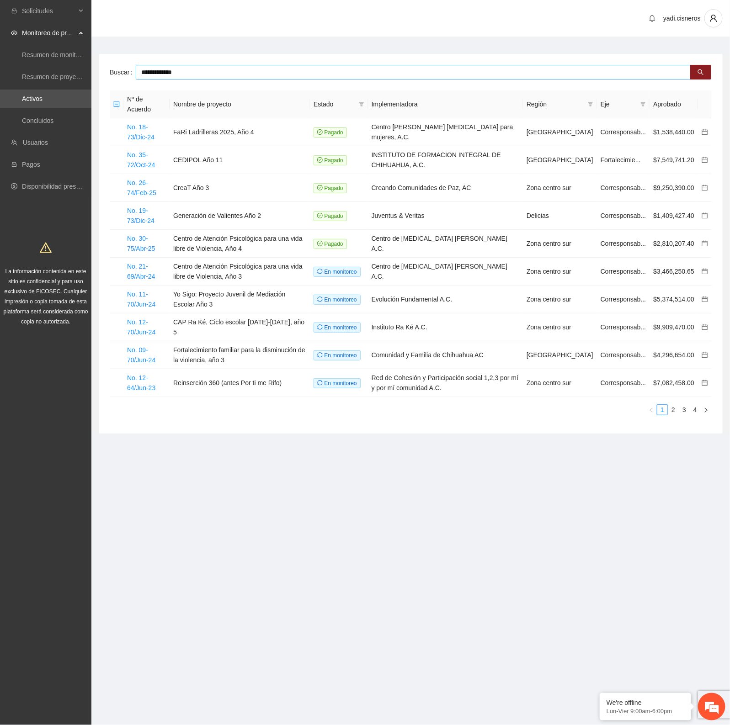
type input "**********"
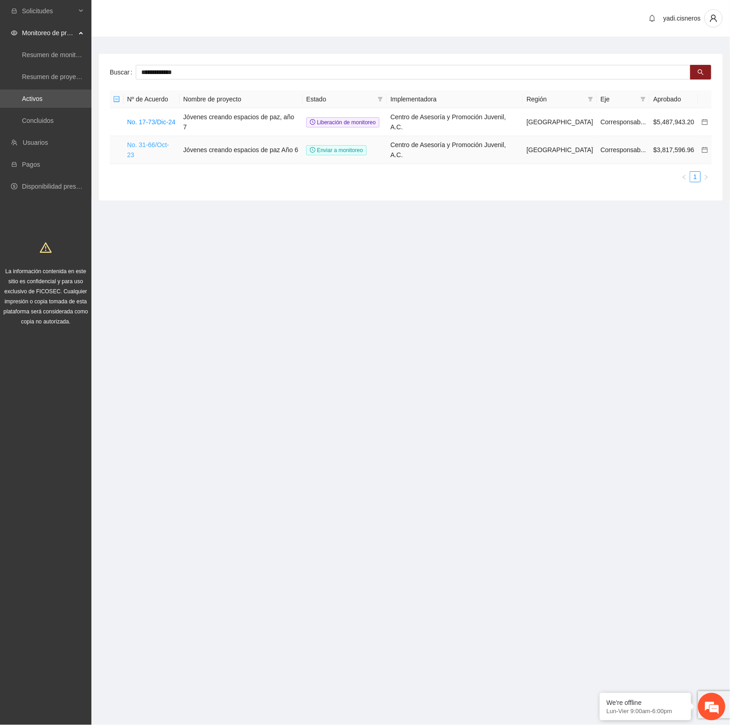
click at [165, 141] on link "No. 31-66/Oct-23" at bounding box center [148, 149] width 42 height 17
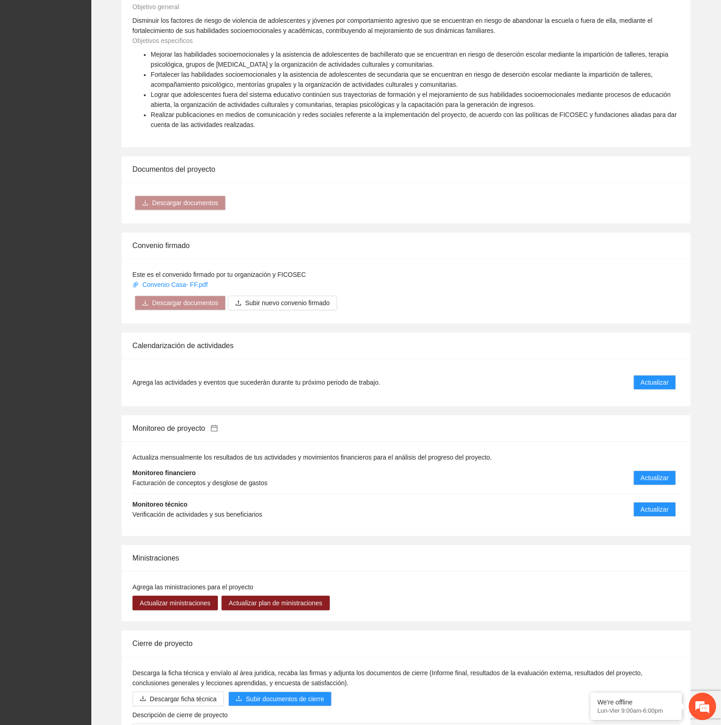
scroll to position [514, 0]
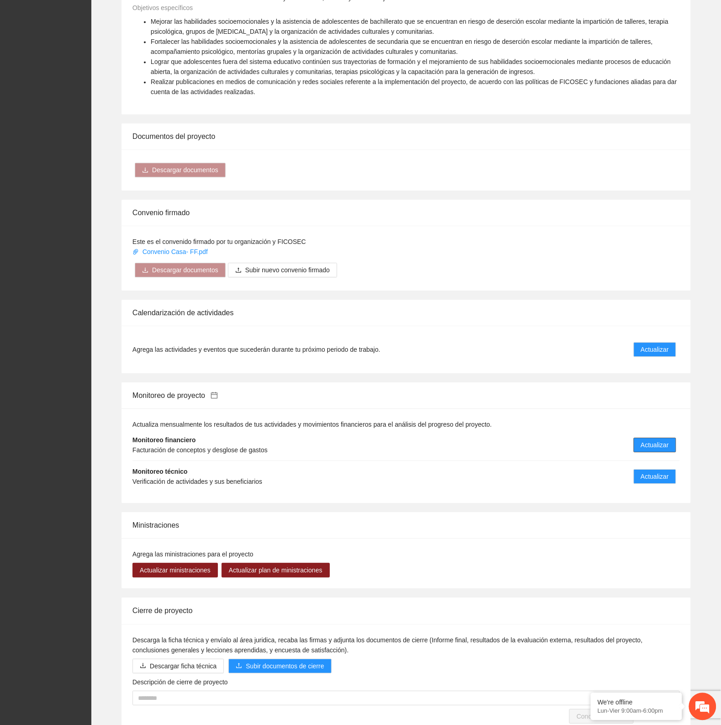
click at [653, 440] on span "Actualizar" at bounding box center [655, 445] width 28 height 10
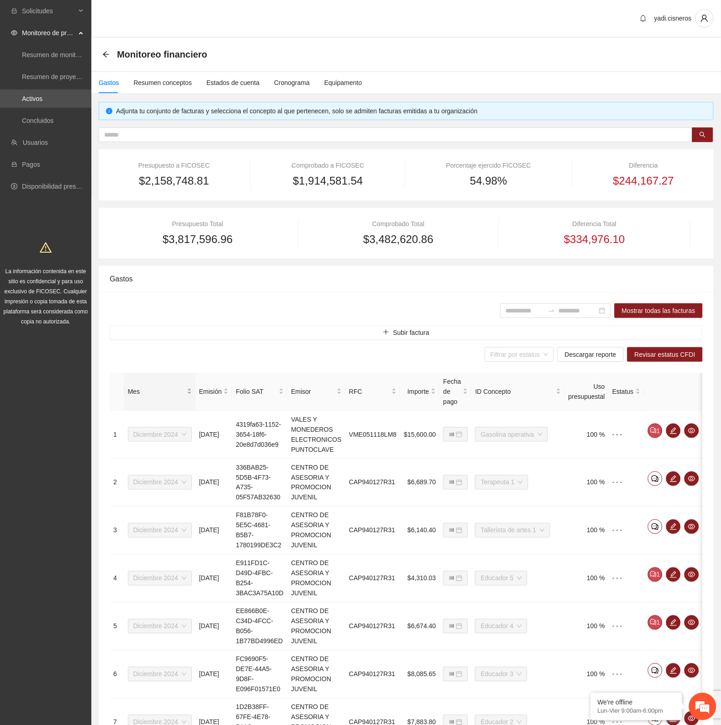
click at [168, 387] on span "Mes" at bounding box center [156, 392] width 57 height 10
click at [167, 387] on span "Mes" at bounding box center [156, 392] width 57 height 10
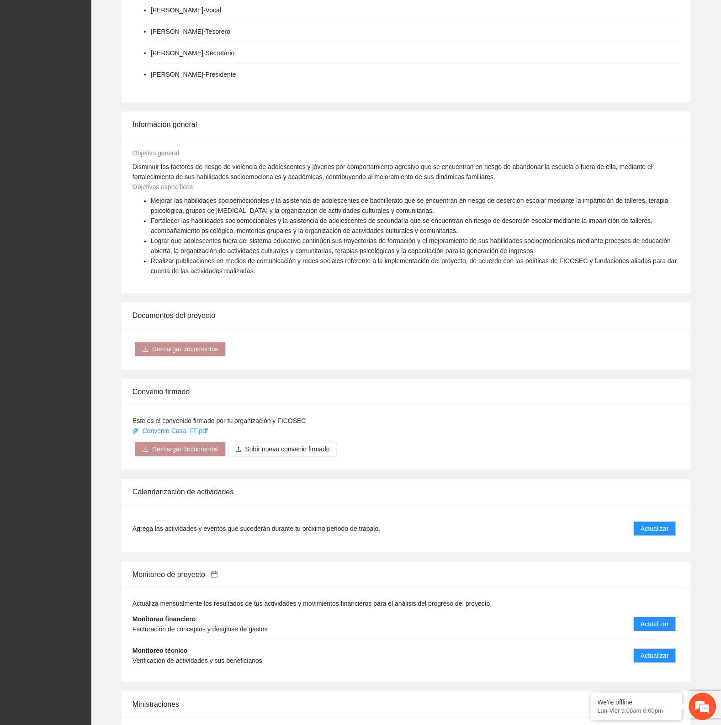
scroll to position [457, 0]
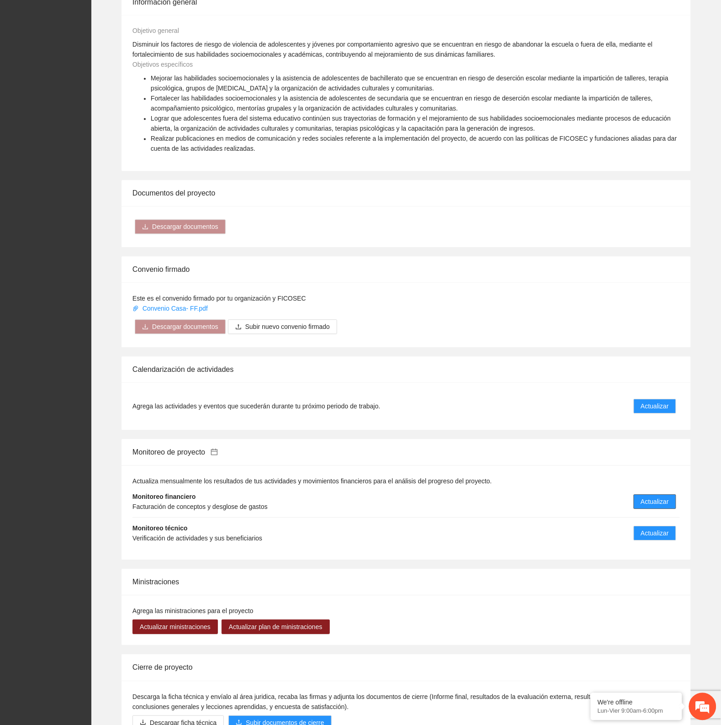
click at [666, 497] on span "Actualizar" at bounding box center [655, 502] width 28 height 10
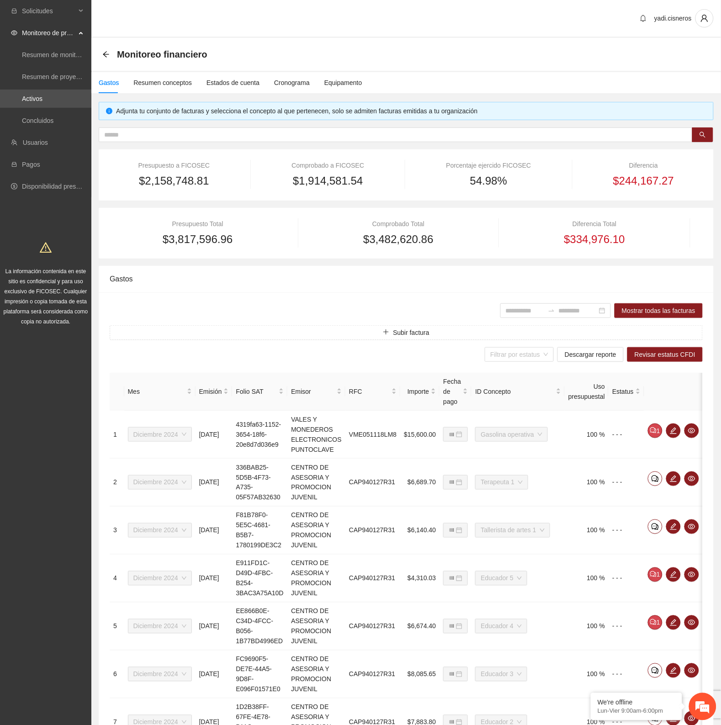
click at [424, 176] on div "54.98%" at bounding box center [489, 180] width 142 height 17
click at [652, 355] on span "Revisar estatus CFDI" at bounding box center [665, 355] width 61 height 10
click at [392, 173] on div "$1,914,581.54" at bounding box center [328, 180] width 130 height 17
click at [518, 355] on input "search" at bounding box center [517, 355] width 52 height 14
click at [588, 354] on span "Descargar reporte" at bounding box center [591, 355] width 52 height 10
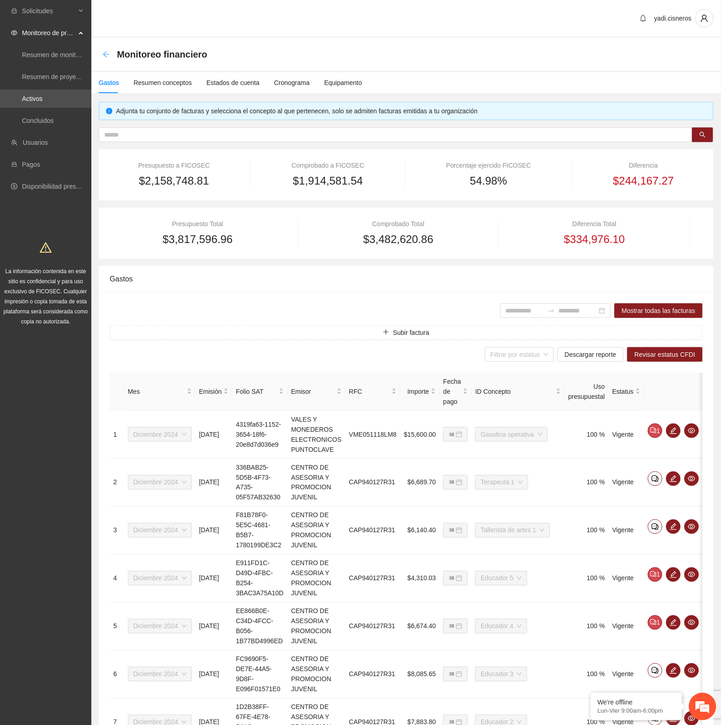
click at [107, 53] on icon "arrow-left" at bounding box center [105, 54] width 7 height 7
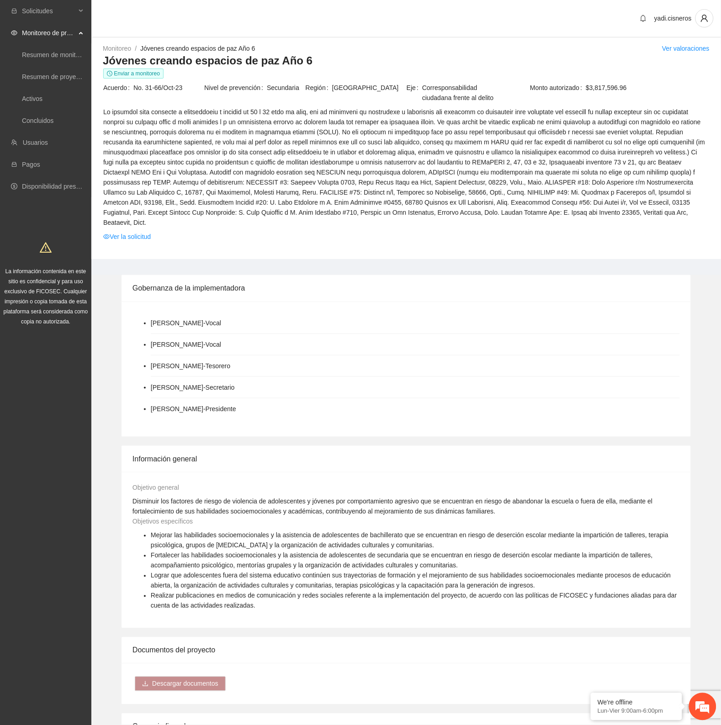
click at [560, 97] on td "Monto autorizado $3,817,596.96" at bounding box center [608, 94] width 203 height 24
